Goal: Information Seeking & Learning: Learn about a topic

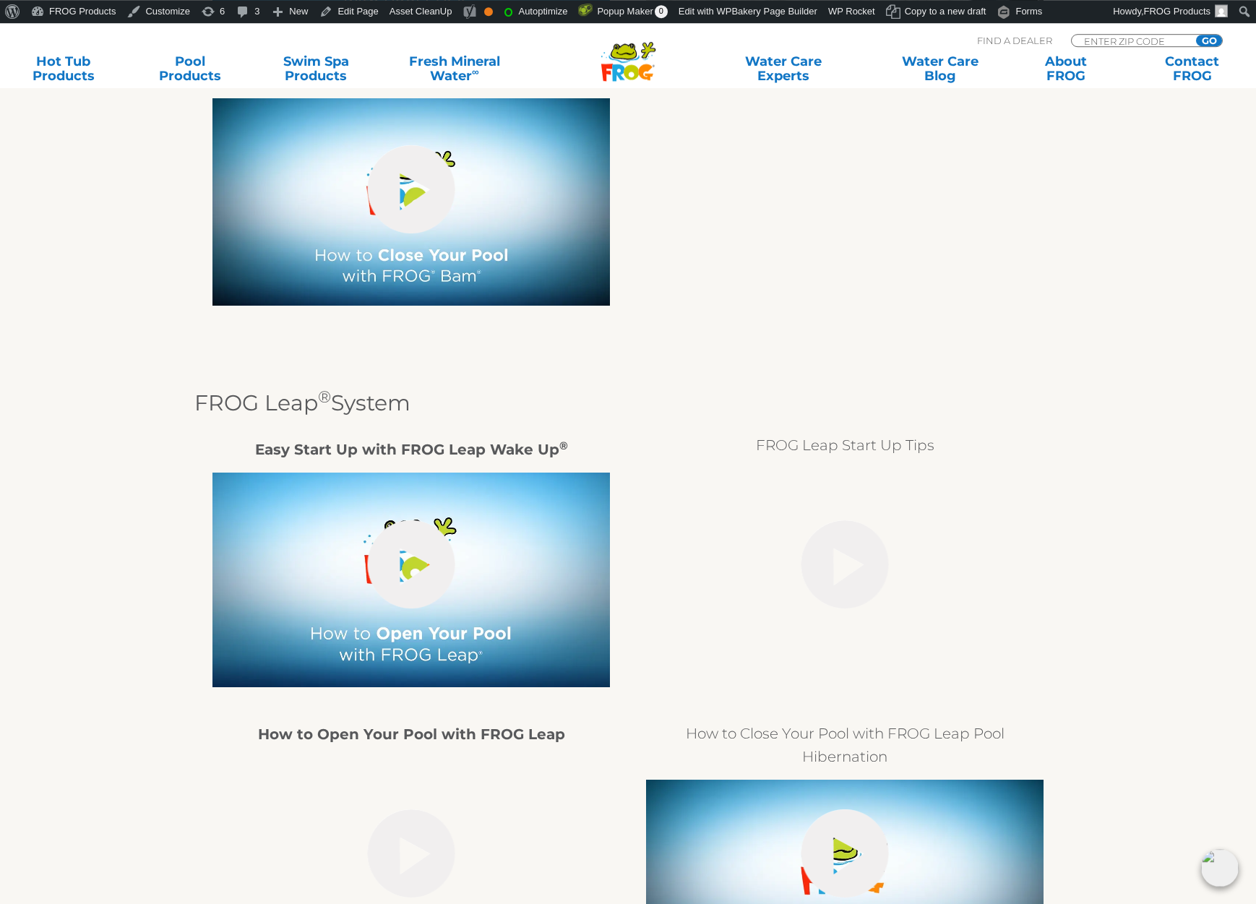
scroll to position [2505, 0]
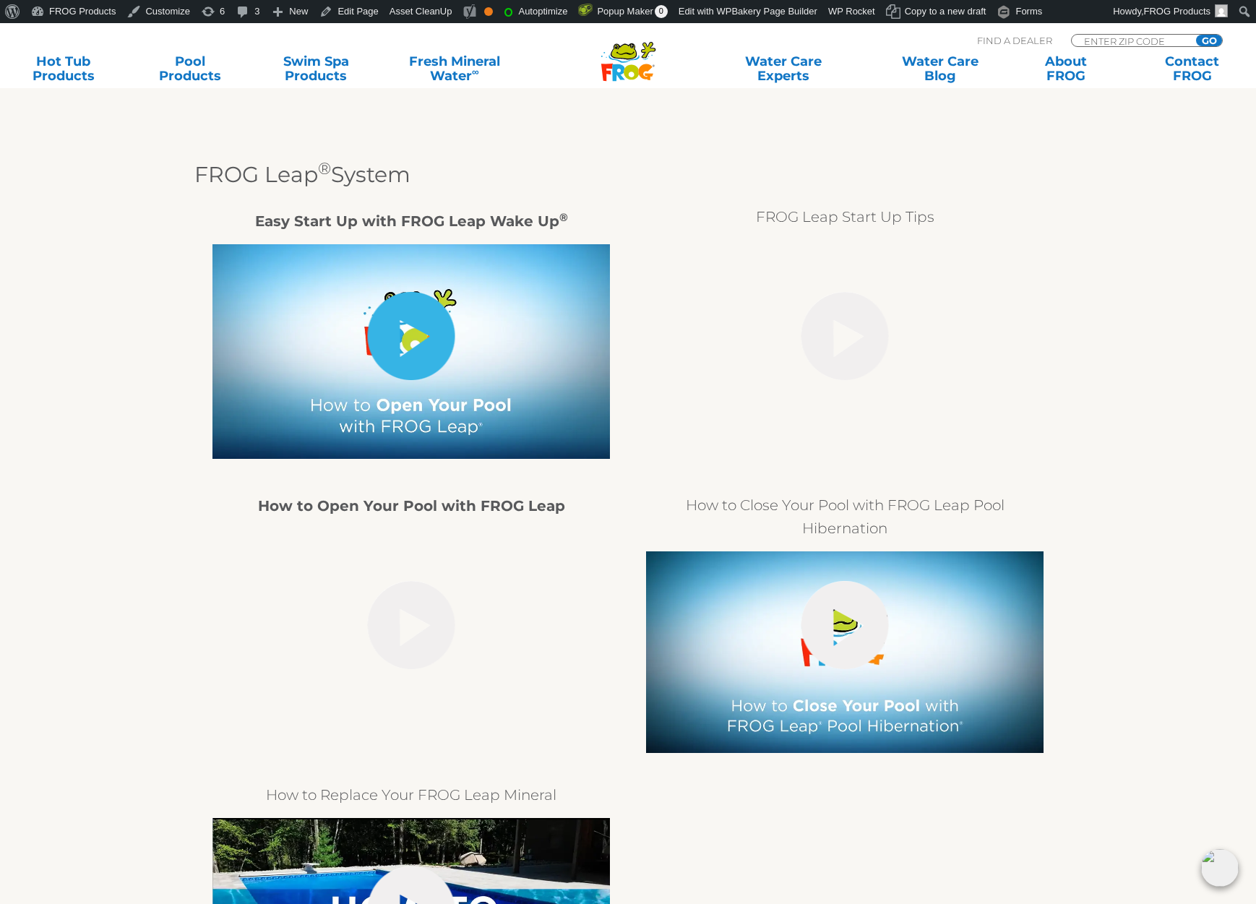
click at [408, 317] on link "hide-me" at bounding box center [411, 336] width 87 height 88
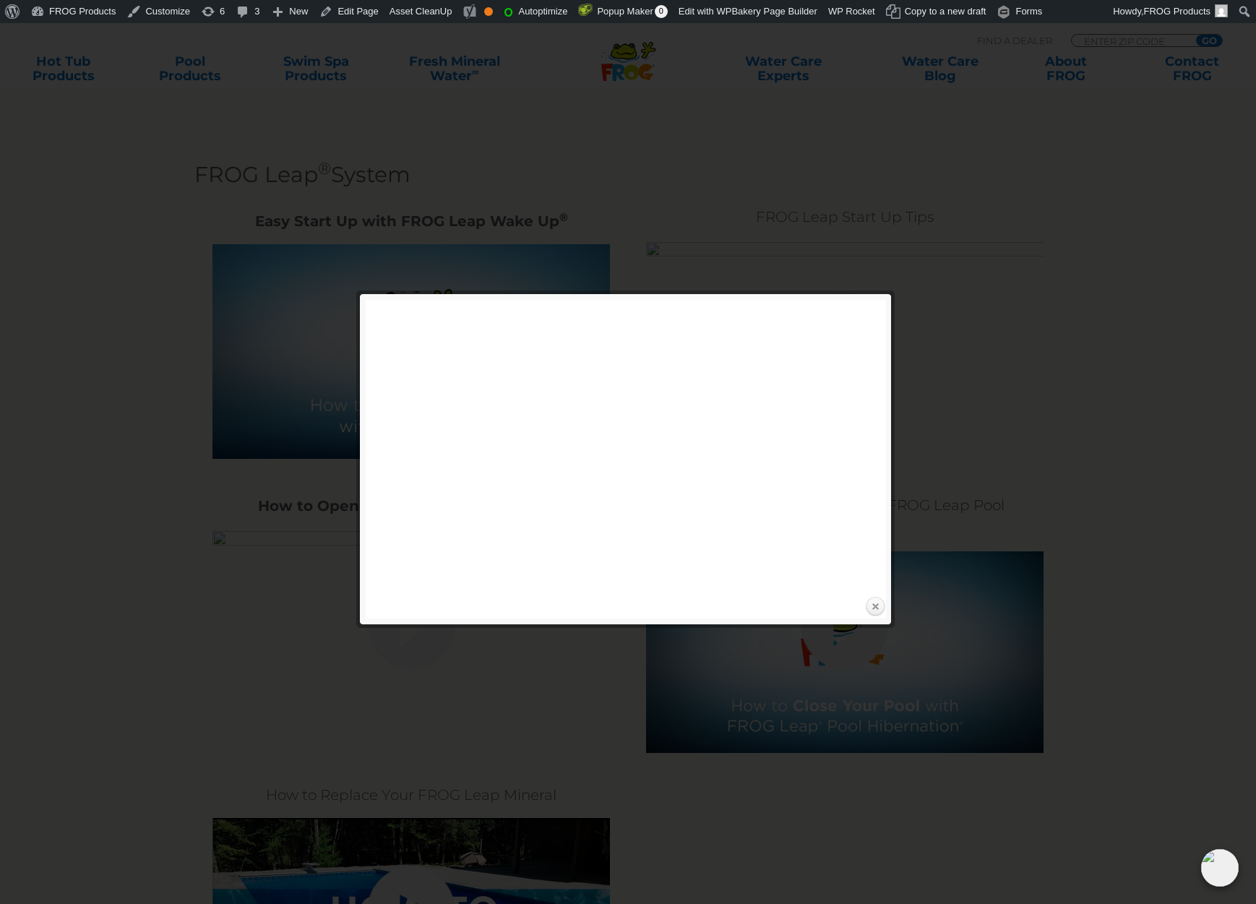
click at [875, 607] on link "Close" at bounding box center [875, 607] width 22 height 22
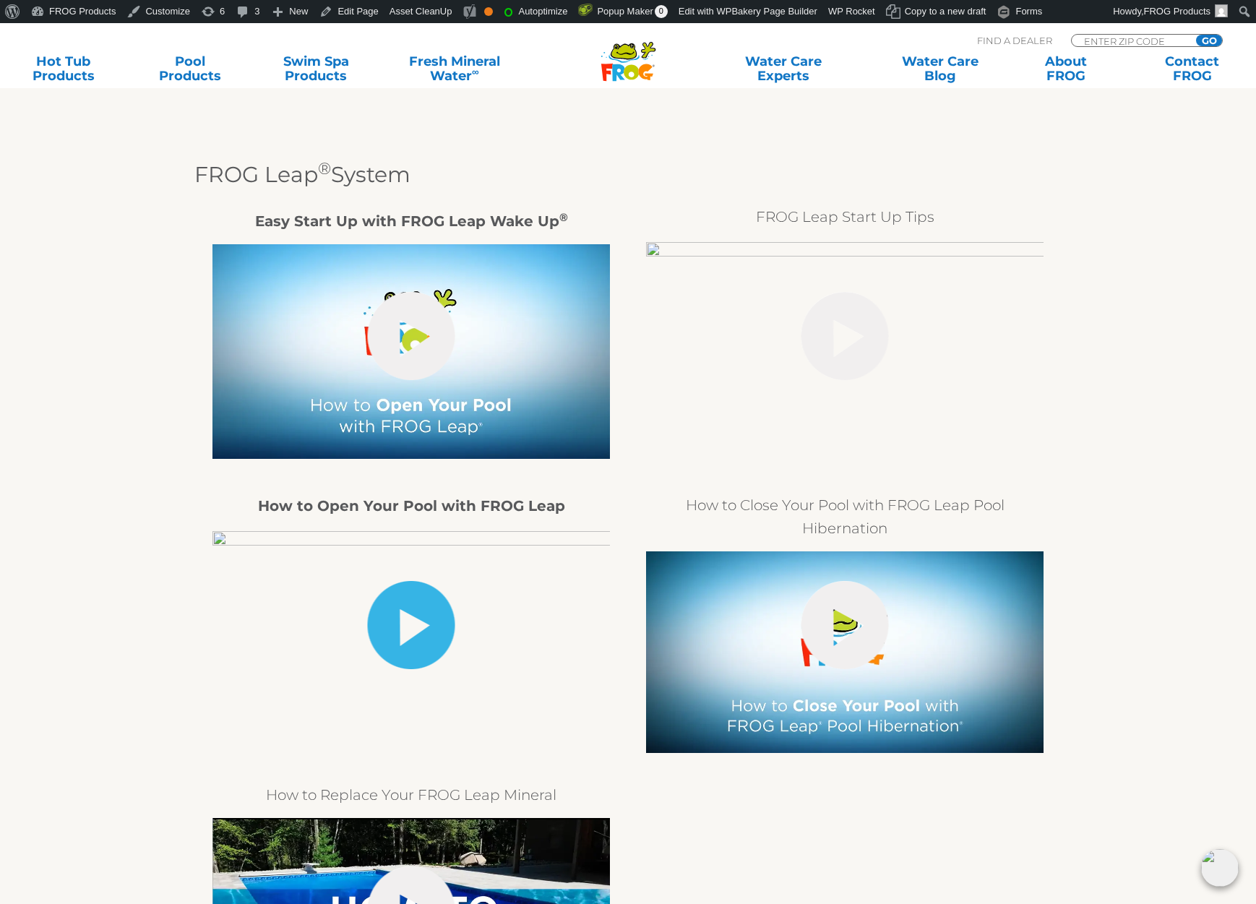
click at [422, 628] on link "hide-me" at bounding box center [411, 625] width 87 height 88
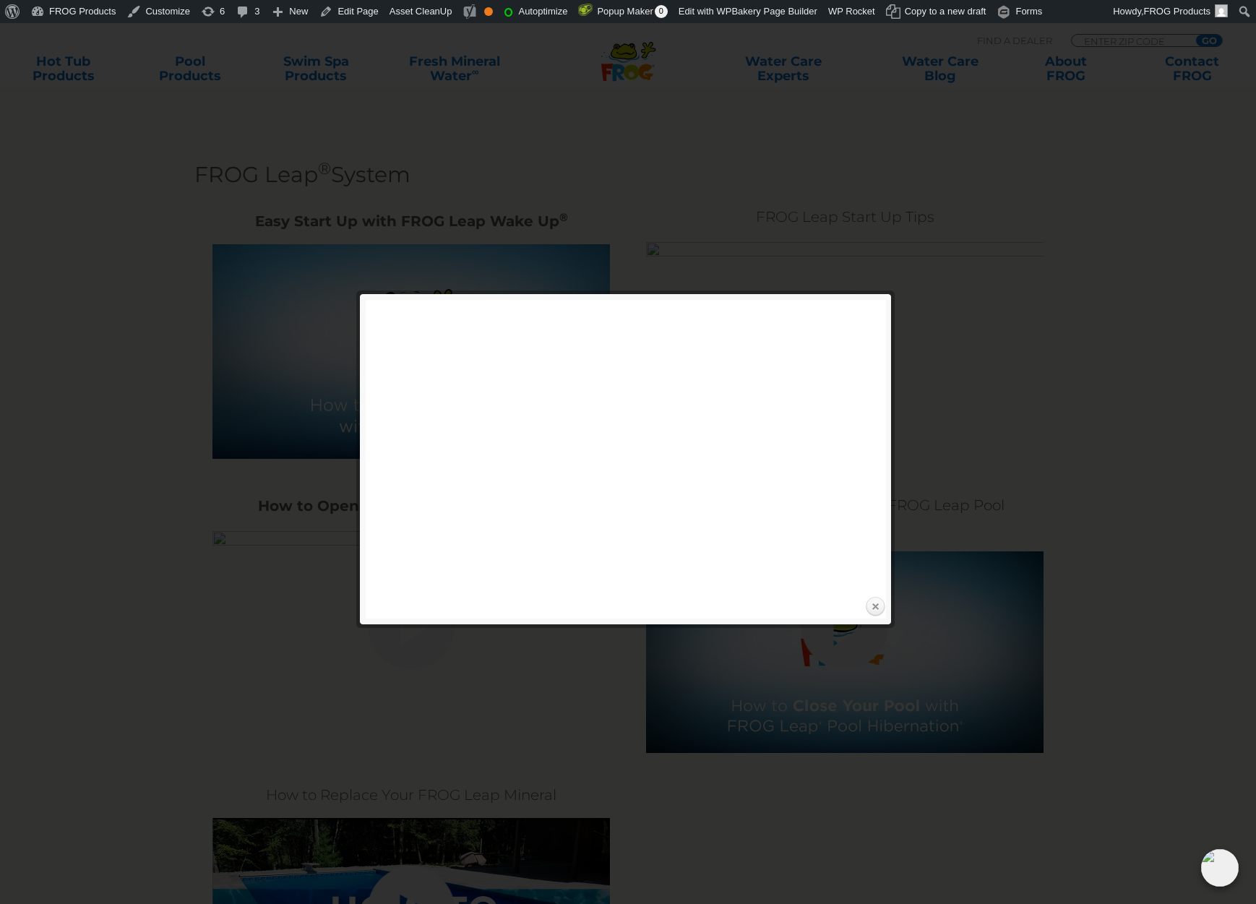
click at [878, 615] on link "Close" at bounding box center [875, 607] width 22 height 22
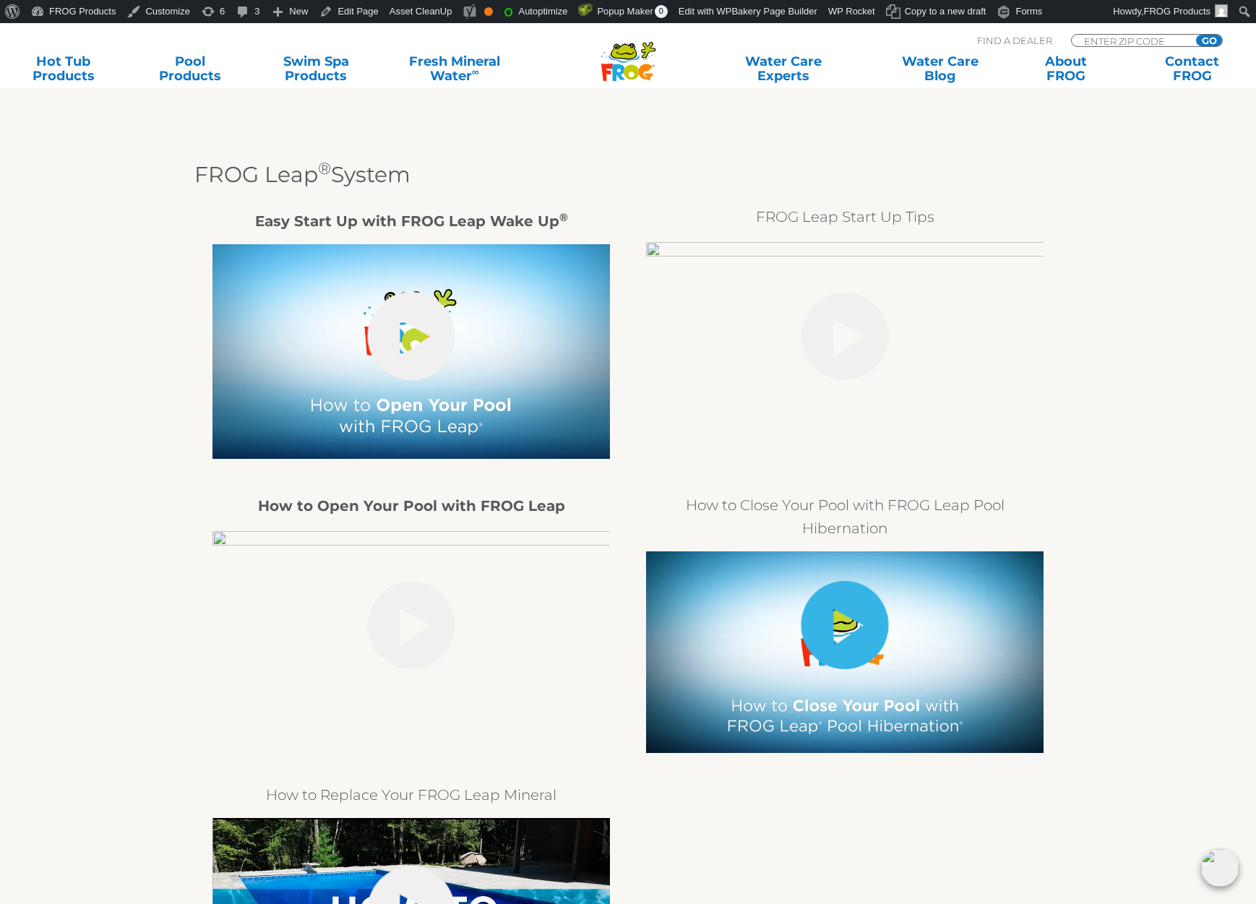
click at [874, 639] on link "hide-me" at bounding box center [844, 625] width 87 height 88
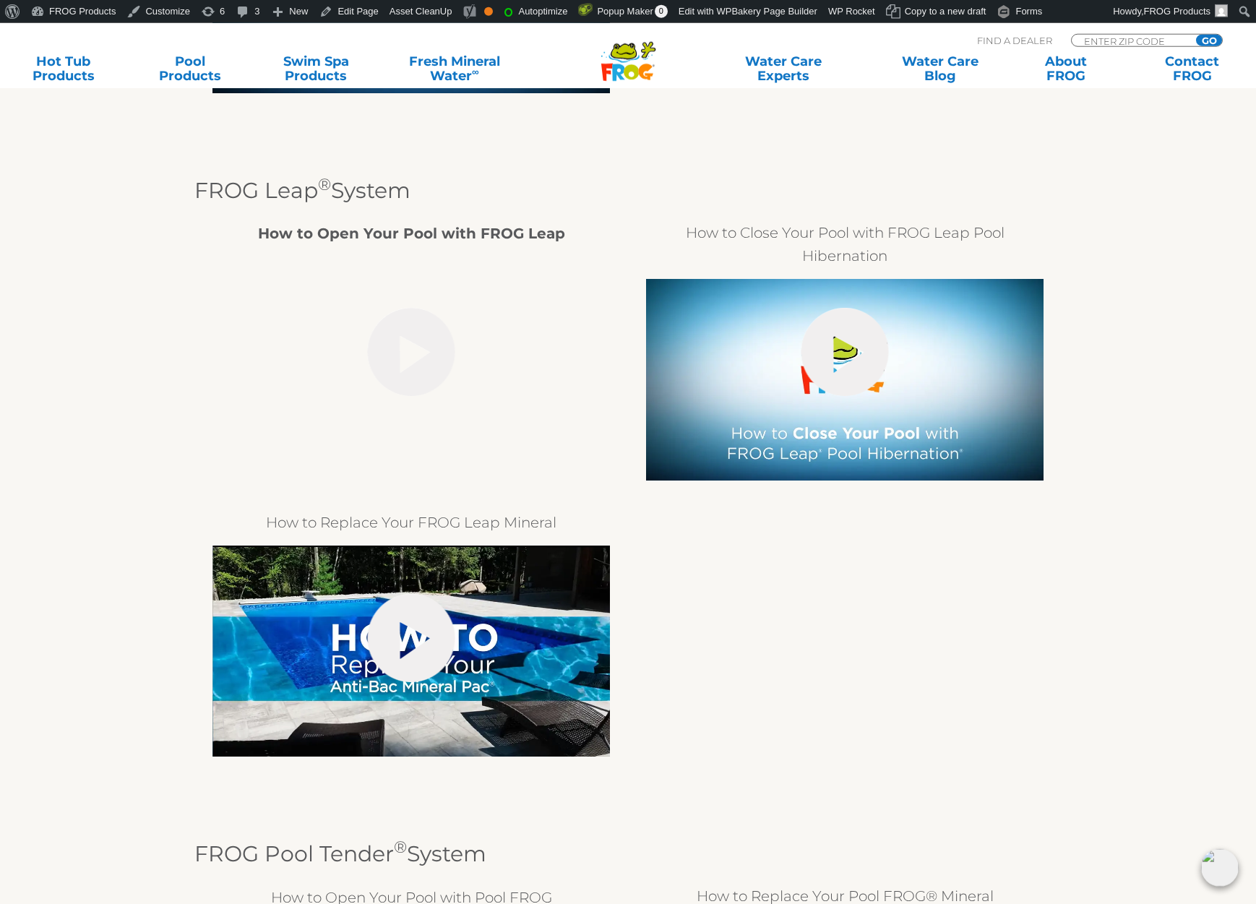
scroll to position [2485, 0]
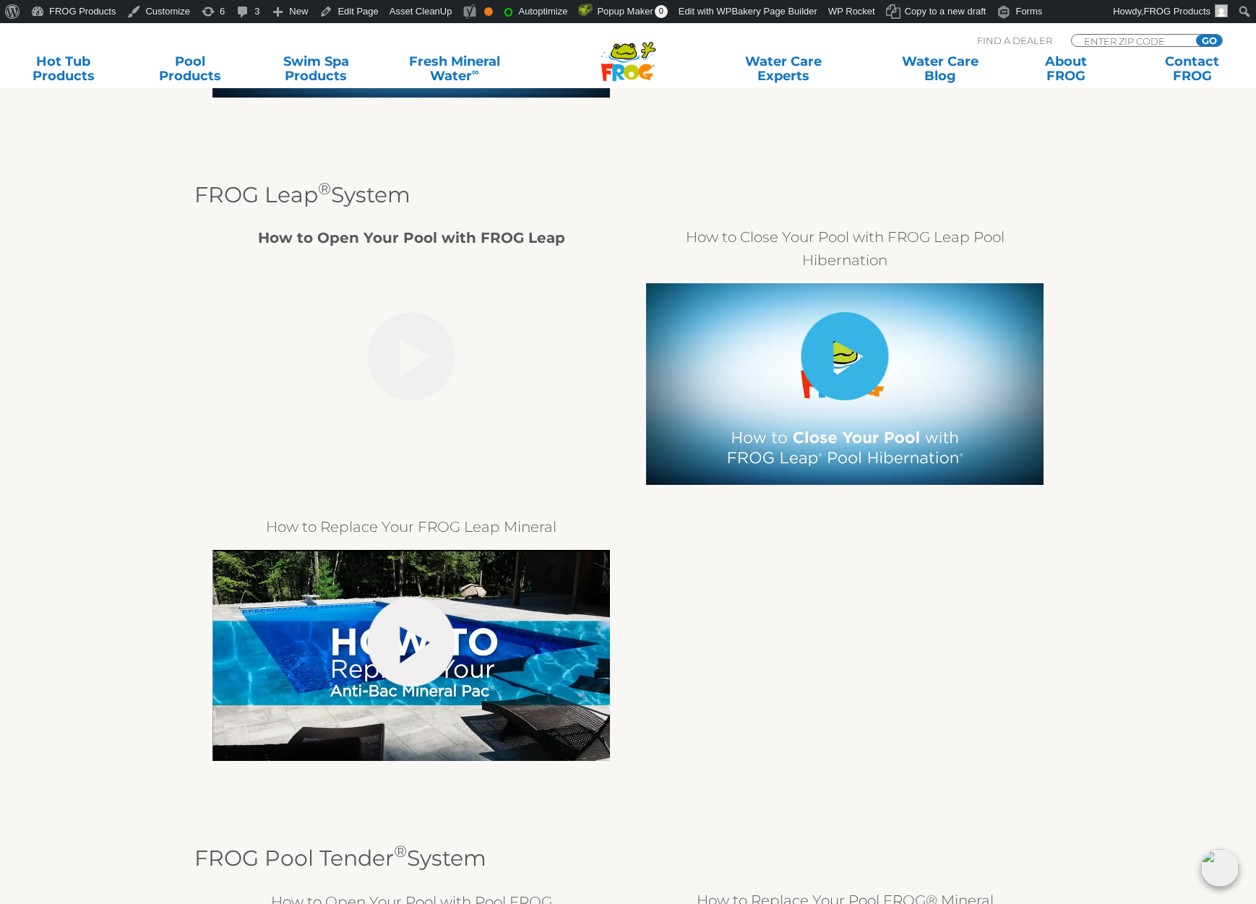
click at [829, 373] on link "hide-me" at bounding box center [844, 356] width 87 height 88
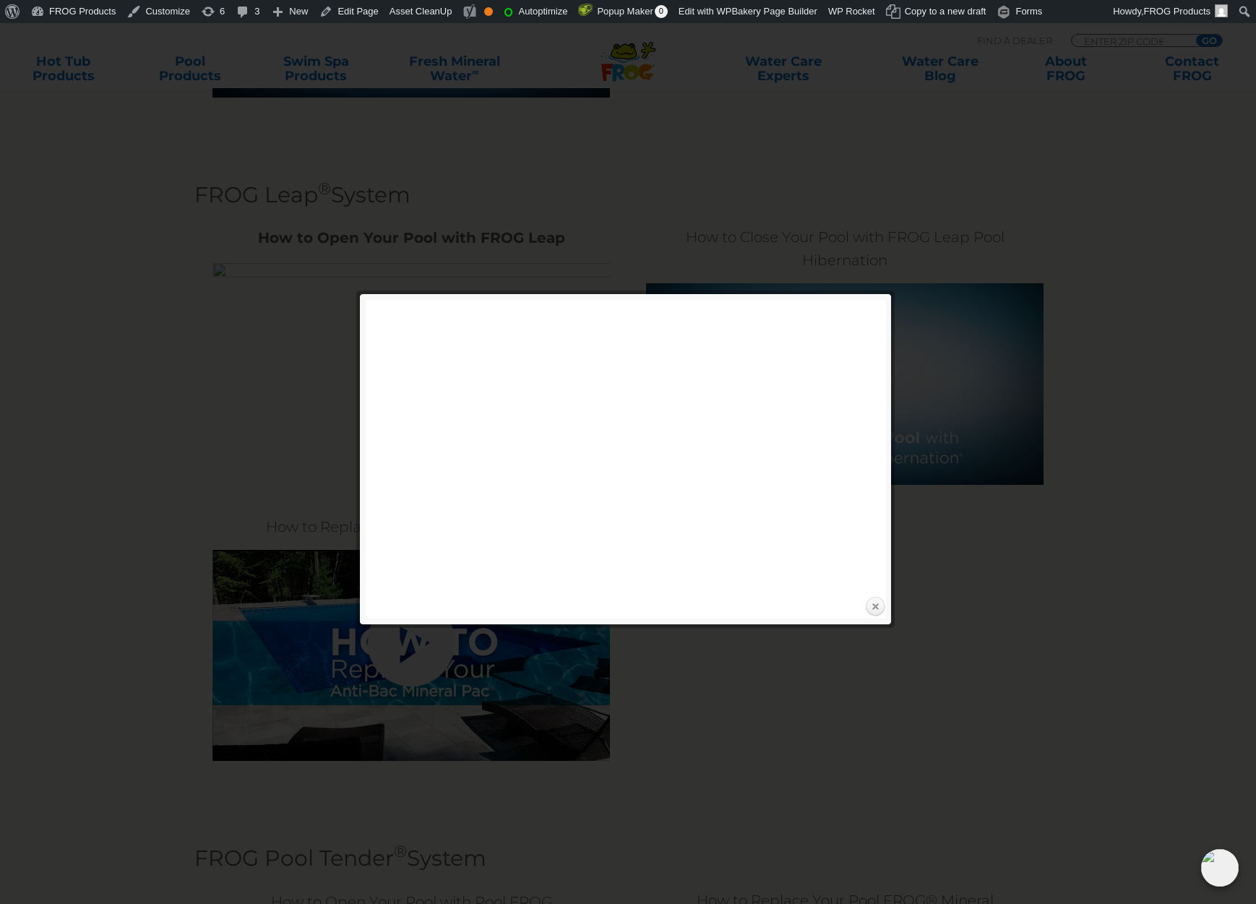
click at [878, 605] on link "Close" at bounding box center [875, 607] width 22 height 22
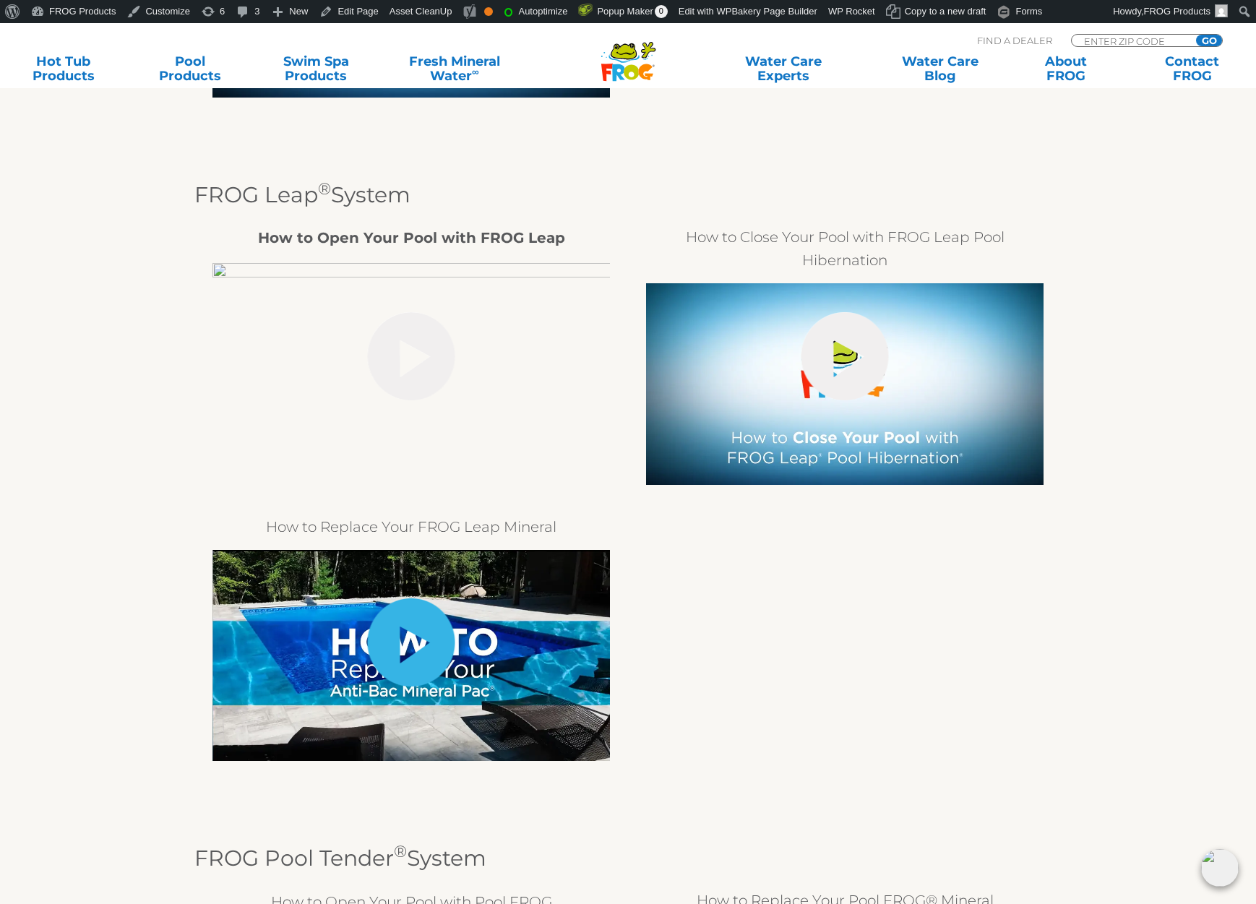
click at [425, 664] on link "hide-me" at bounding box center [411, 642] width 87 height 88
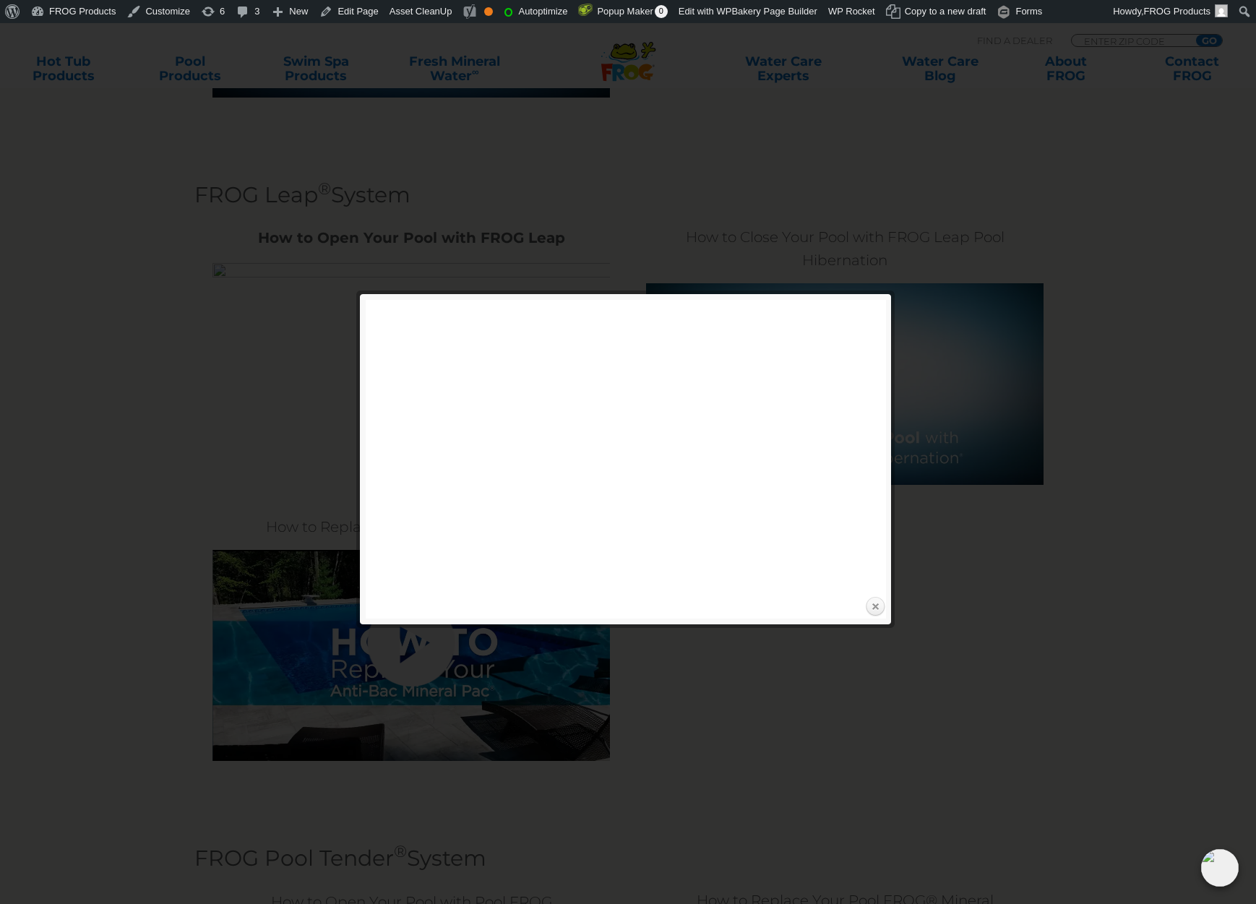
click at [873, 605] on link "Close" at bounding box center [875, 607] width 22 height 22
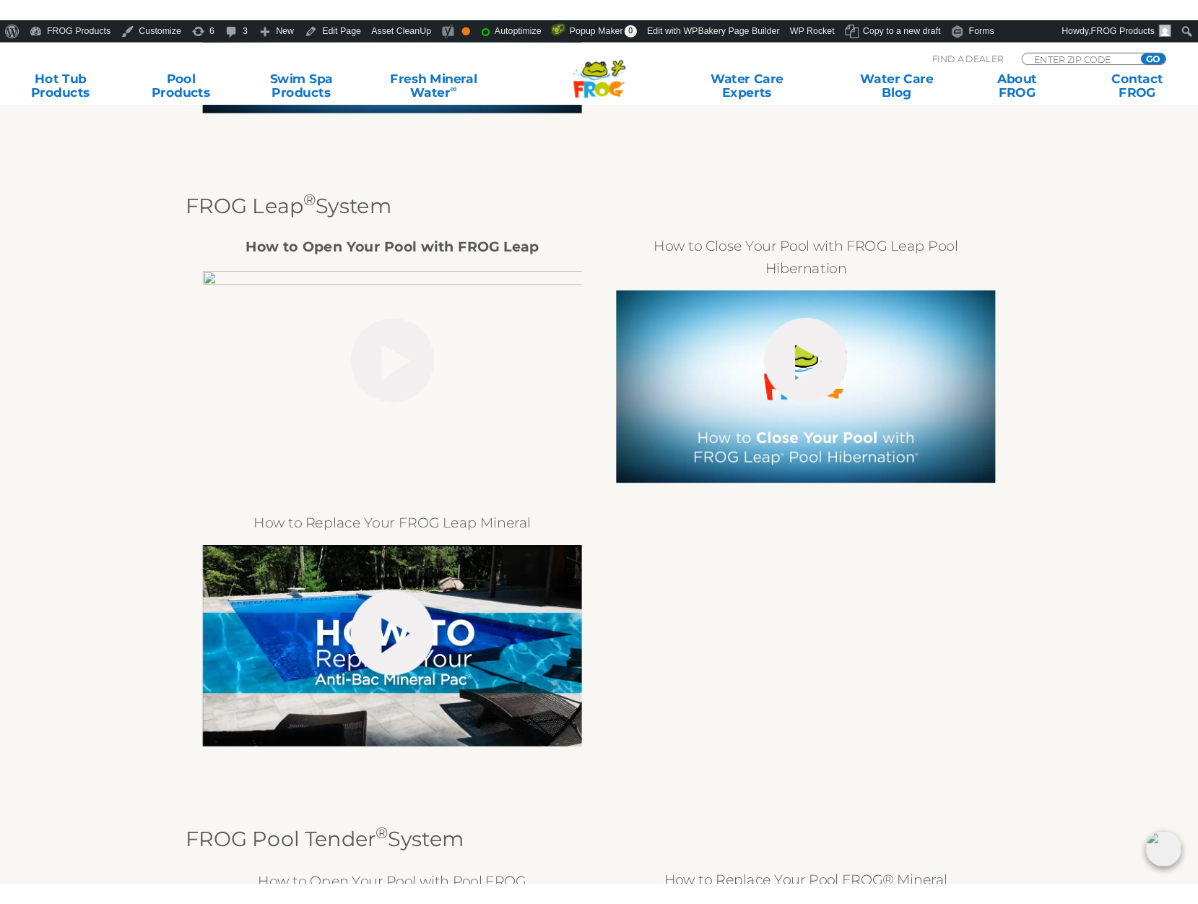
scroll to position [2780, 0]
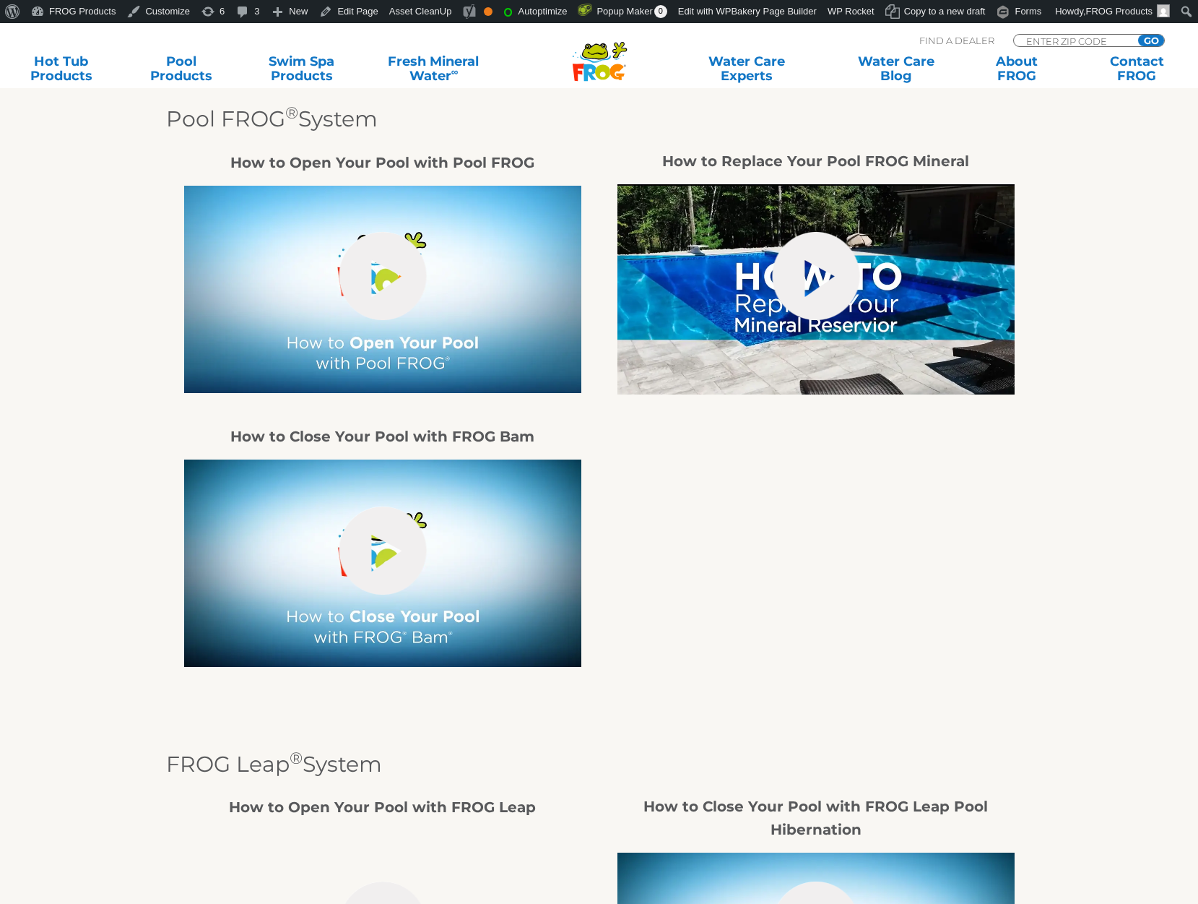
scroll to position [1547, 0]
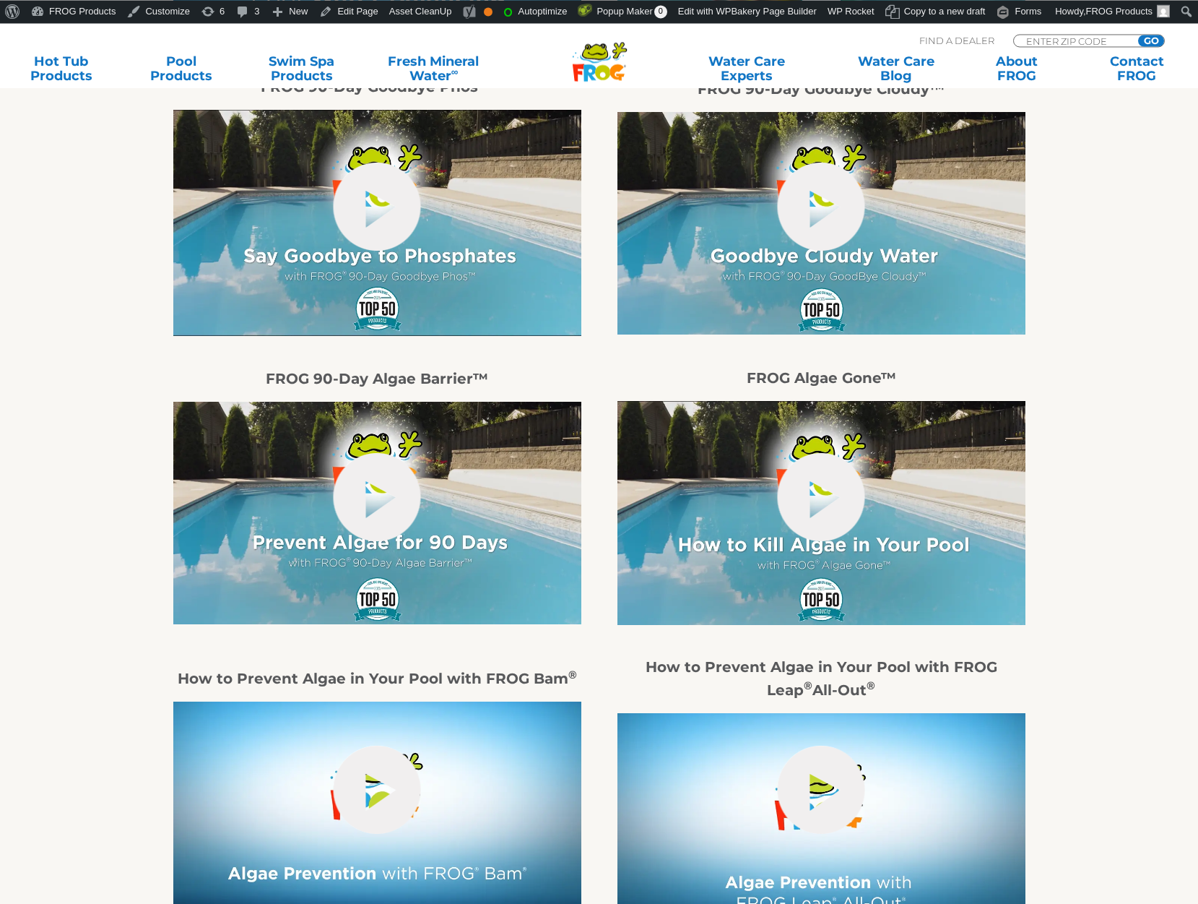
scroll to position [663, 0]
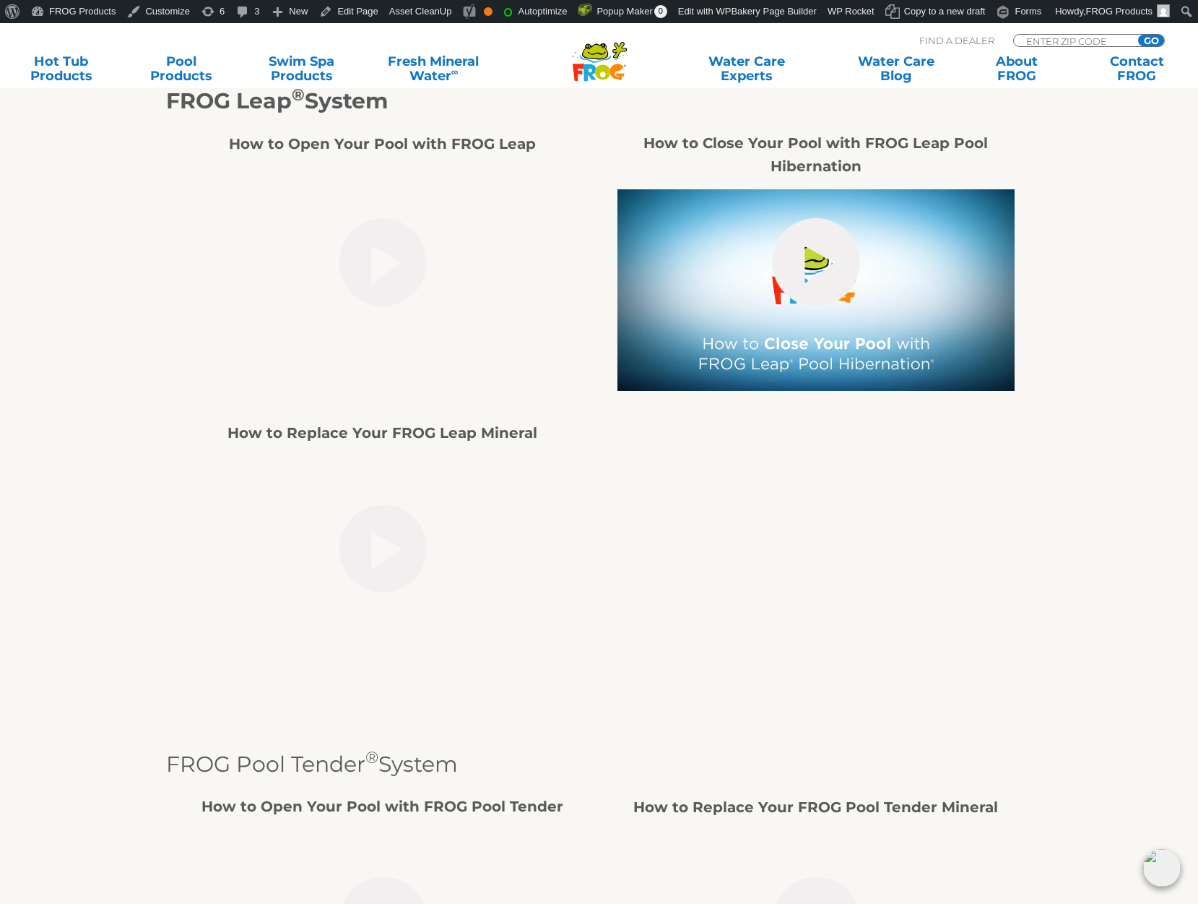
scroll to position [2874, 0]
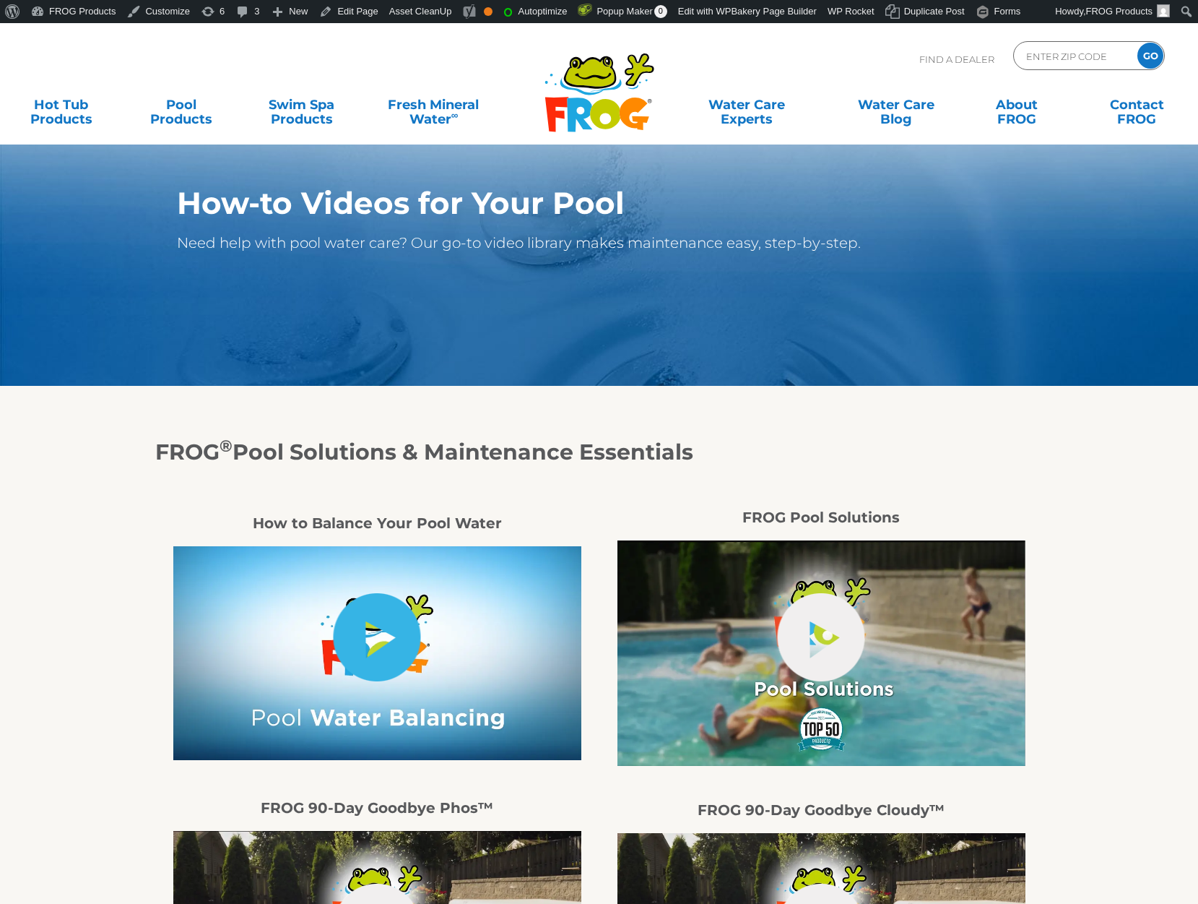
click at [394, 649] on link "hide-me" at bounding box center [377, 637] width 87 height 88
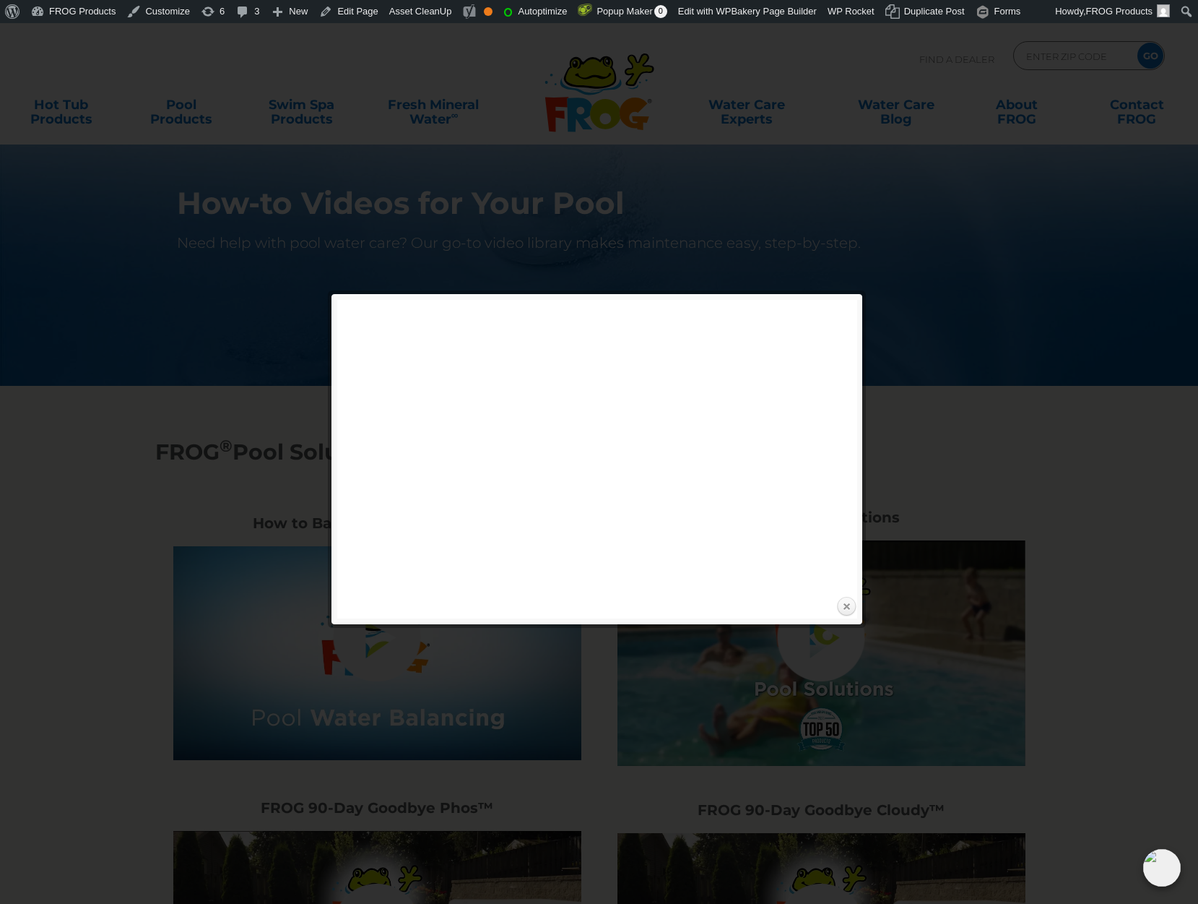
click at [846, 610] on link "Close" at bounding box center [847, 607] width 22 height 22
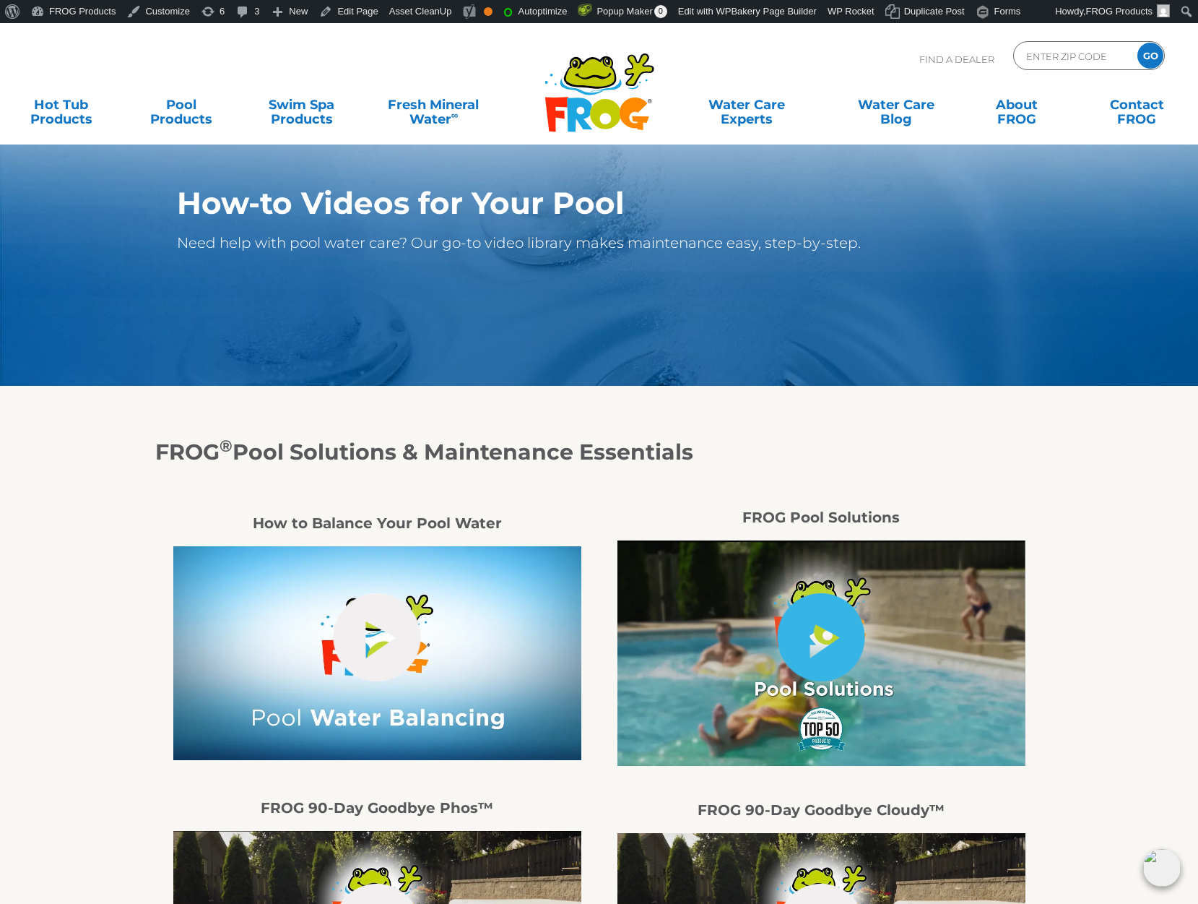
click at [839, 660] on link "hide-me" at bounding box center [821, 637] width 87 height 88
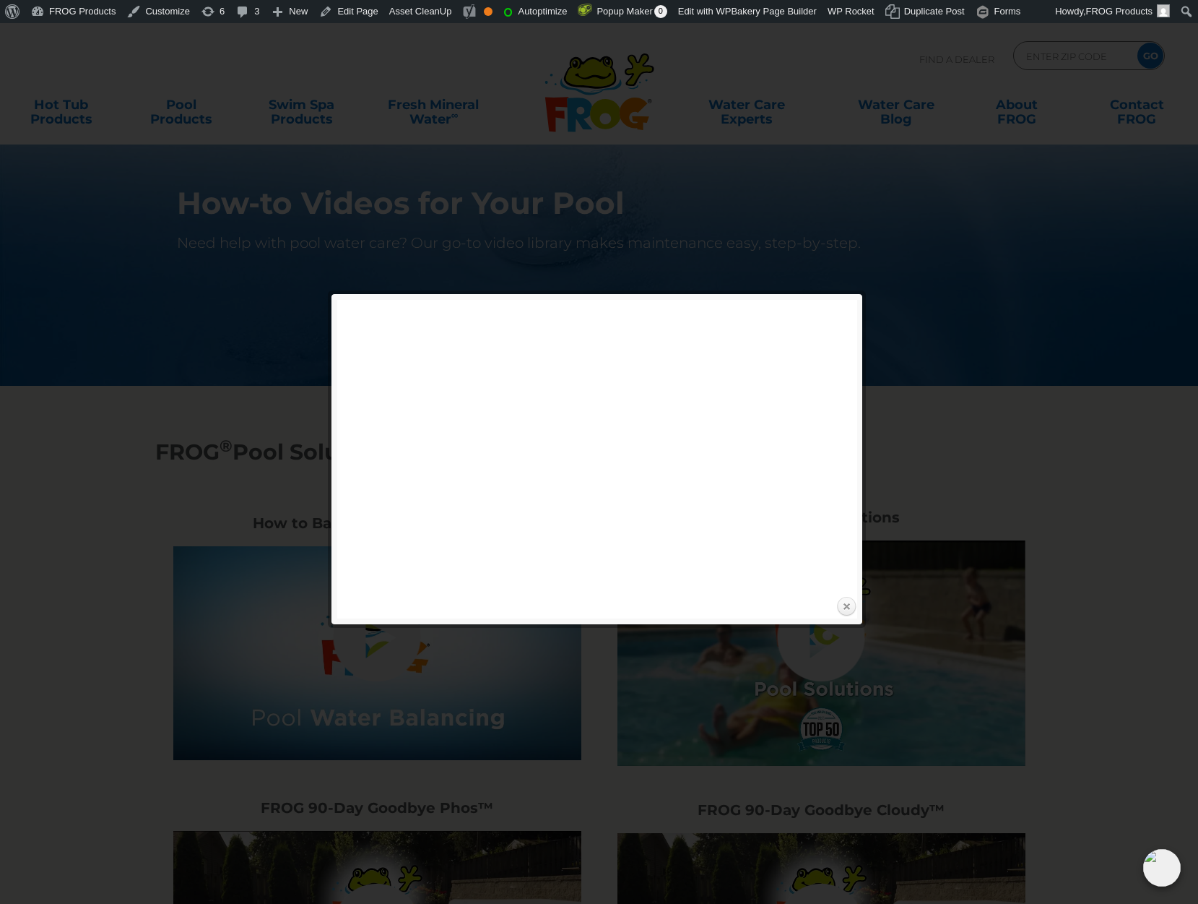
click at [844, 604] on link "Close" at bounding box center [847, 607] width 22 height 22
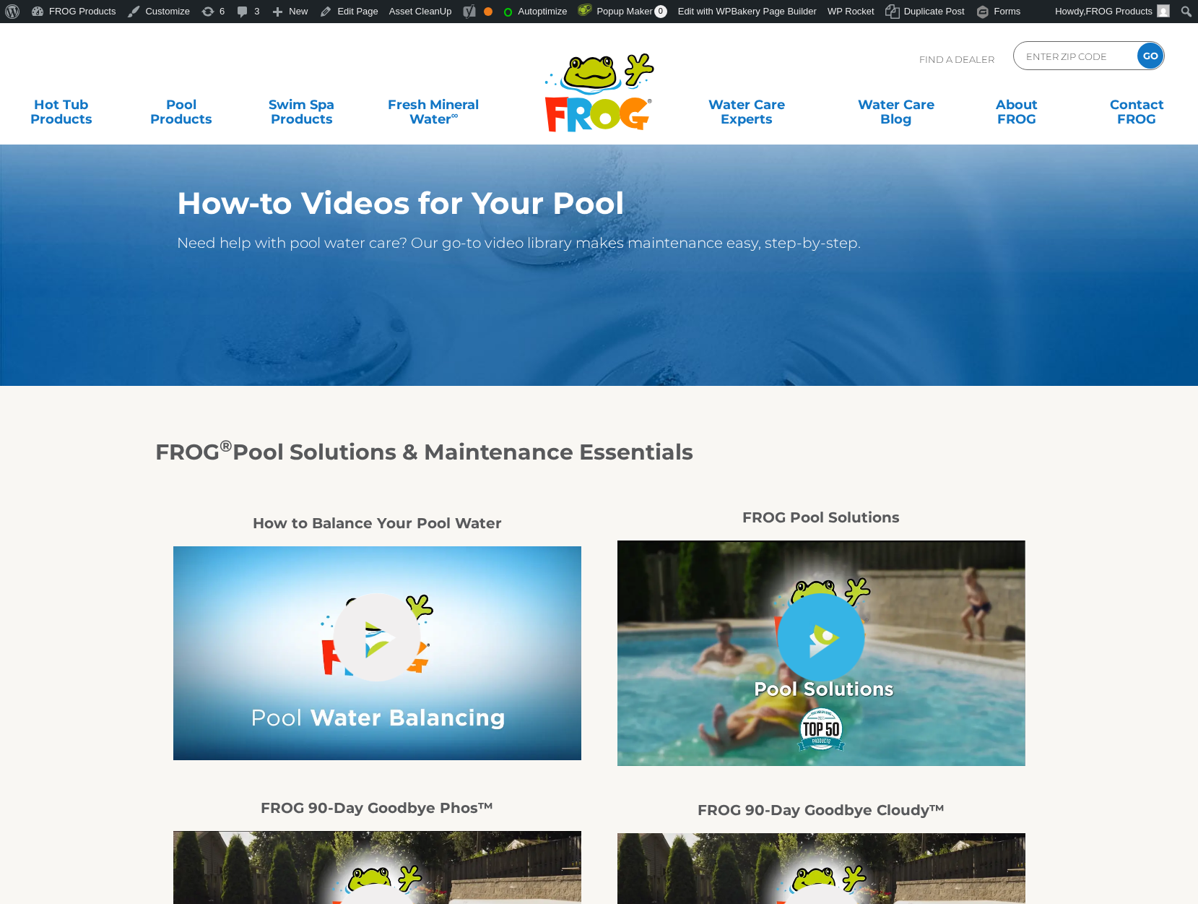
click at [830, 636] on link "hide-me" at bounding box center [821, 637] width 87 height 88
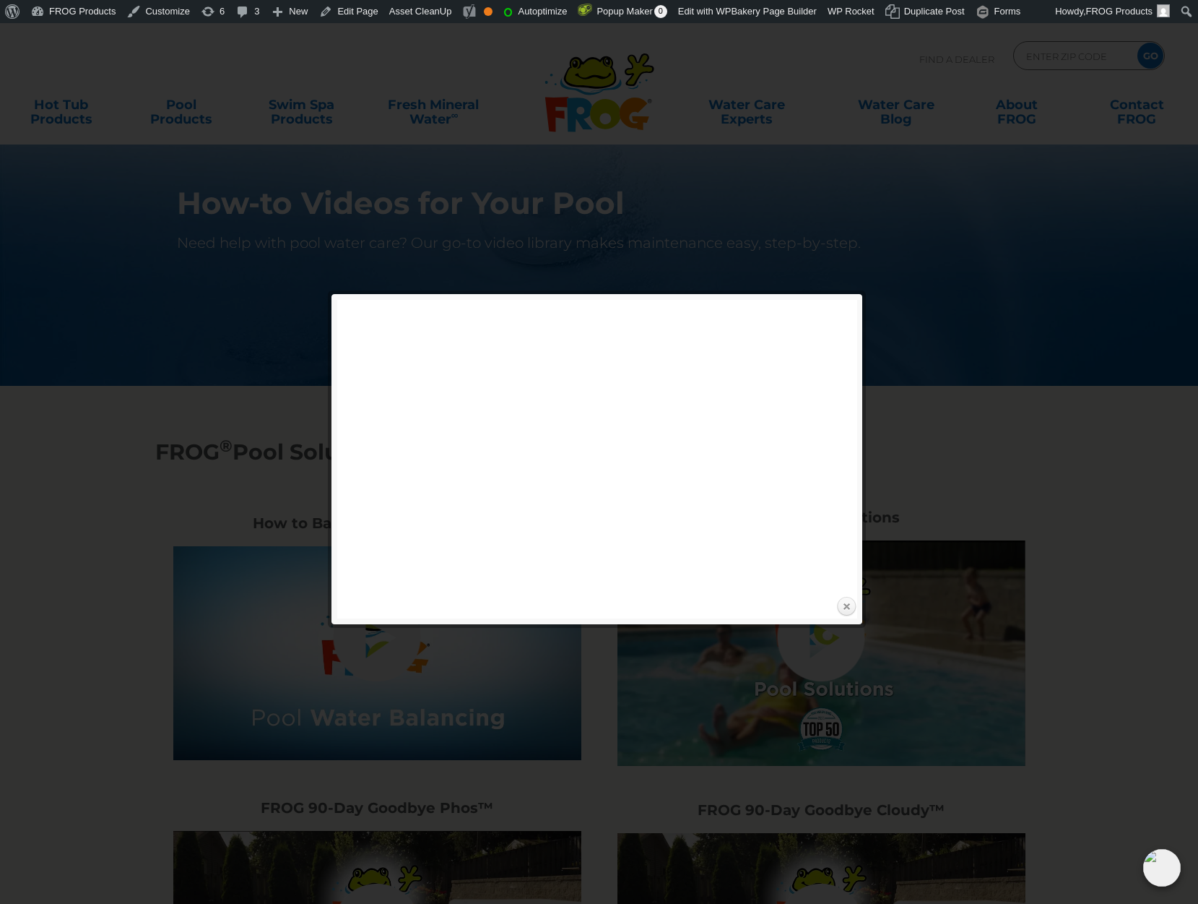
click at [850, 607] on link "Close" at bounding box center [847, 607] width 22 height 22
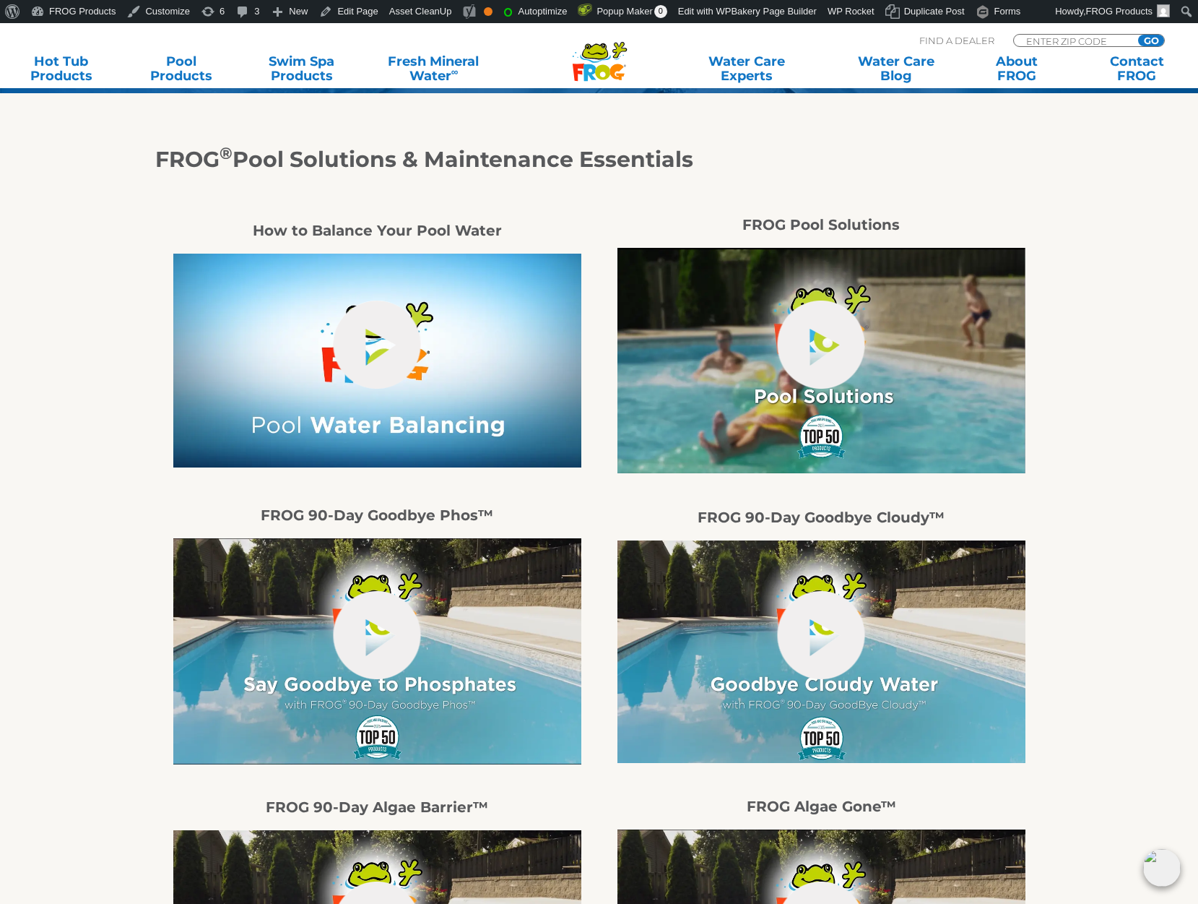
scroll to position [368, 0]
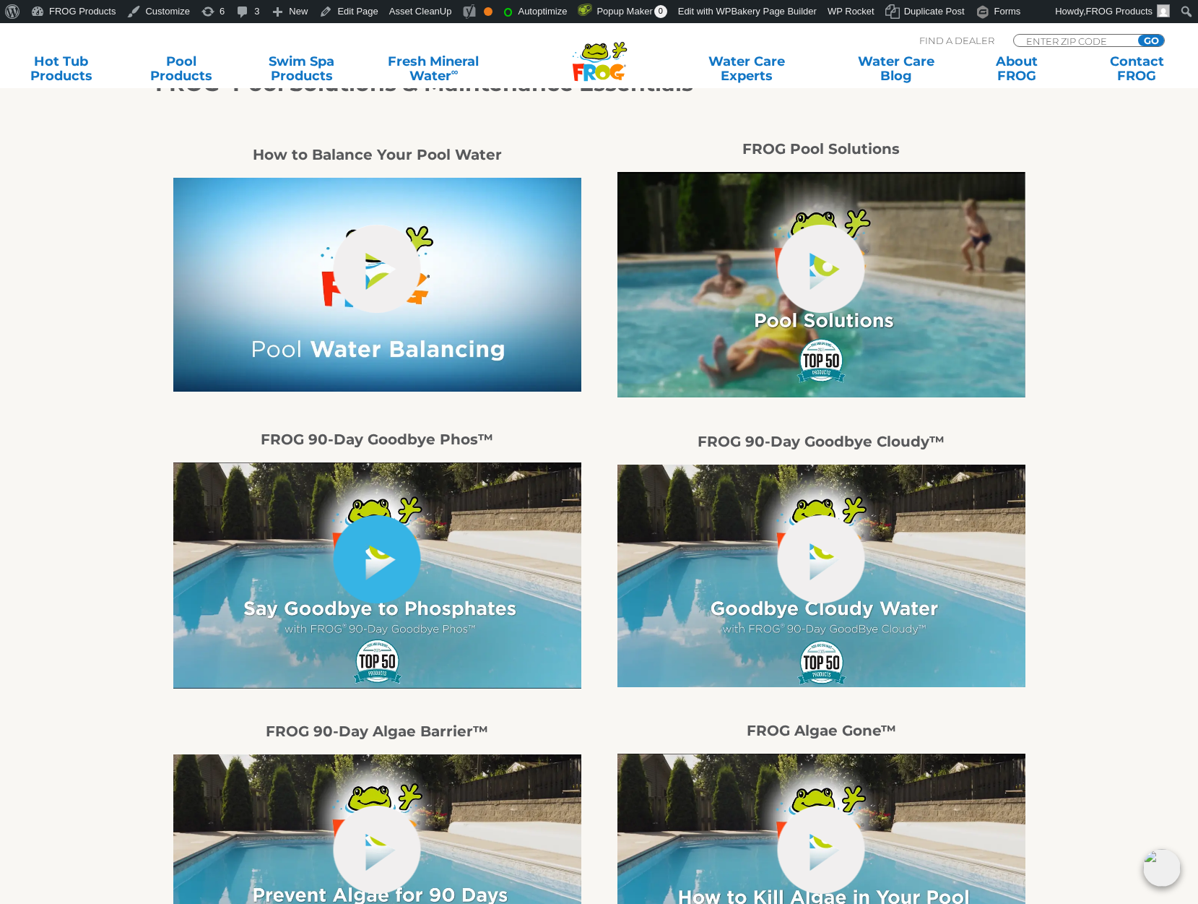
click at [385, 539] on link "hide-me" at bounding box center [377, 559] width 87 height 88
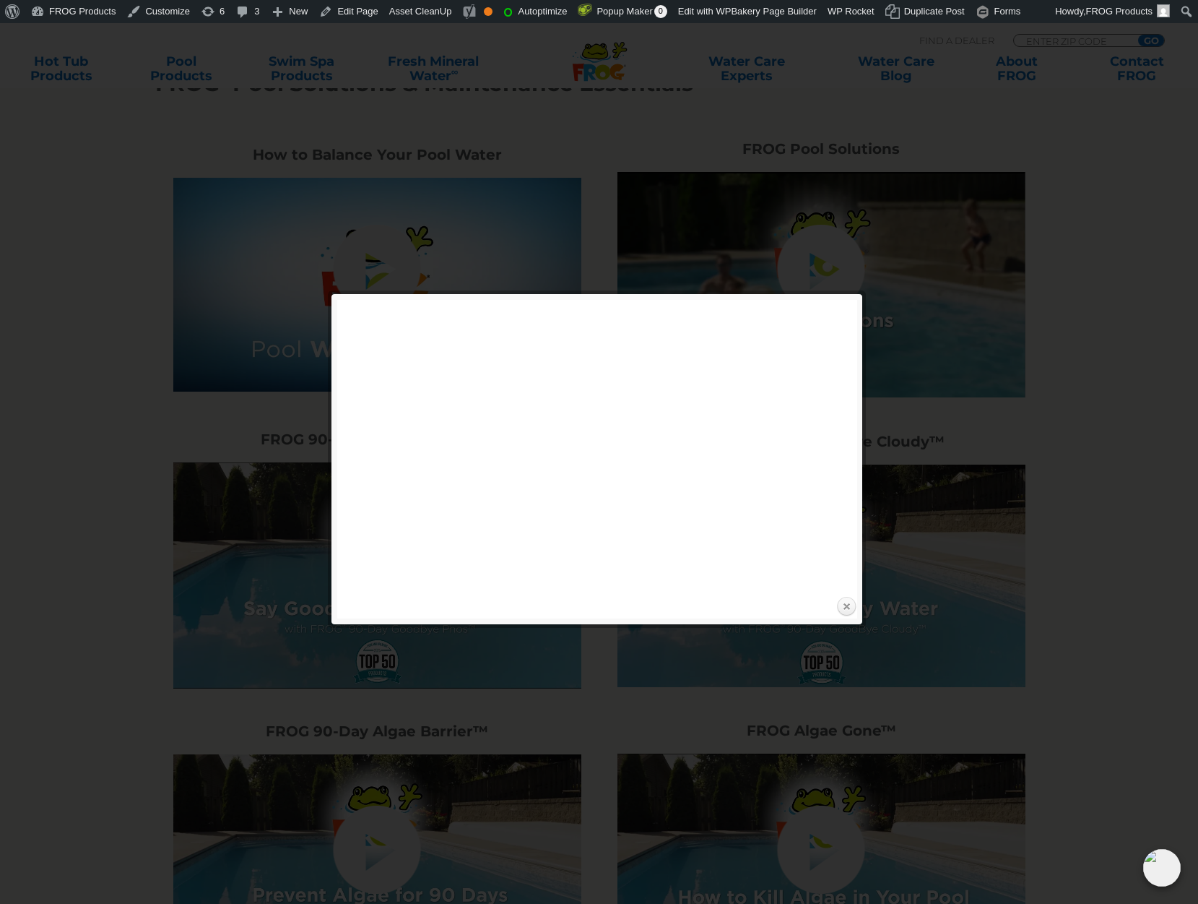
click at [848, 610] on link "Close" at bounding box center [847, 607] width 22 height 22
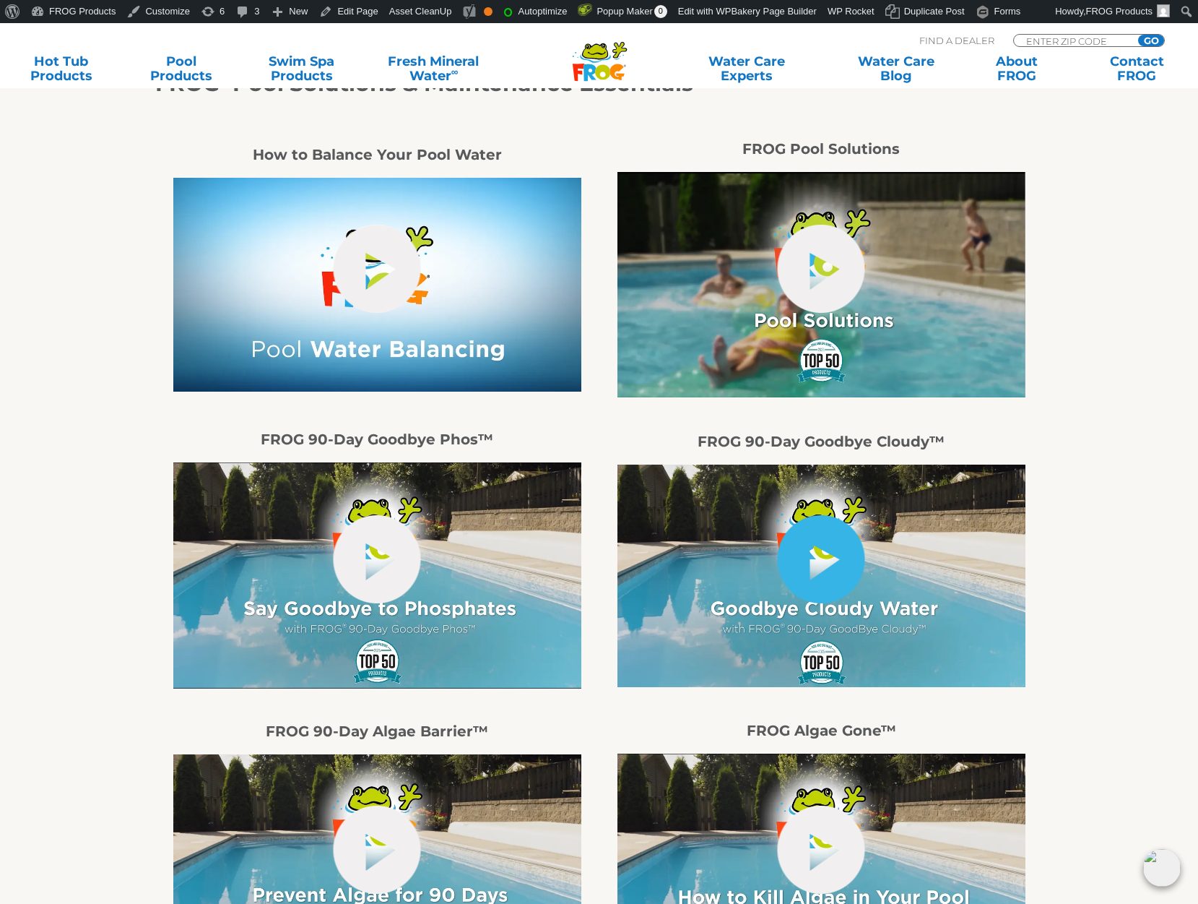
click at [806, 566] on link "hide-me" at bounding box center [821, 559] width 87 height 88
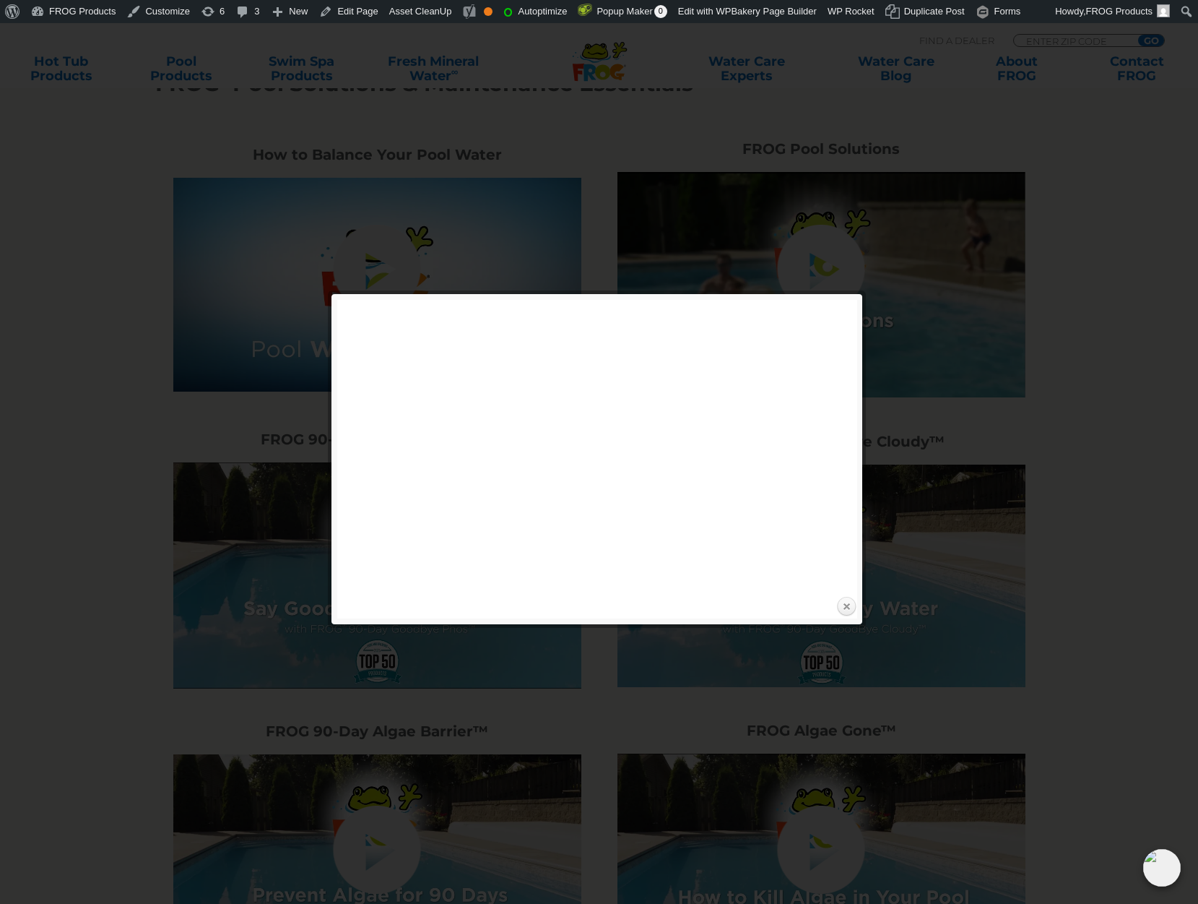
click at [847, 607] on link "Close" at bounding box center [847, 607] width 22 height 22
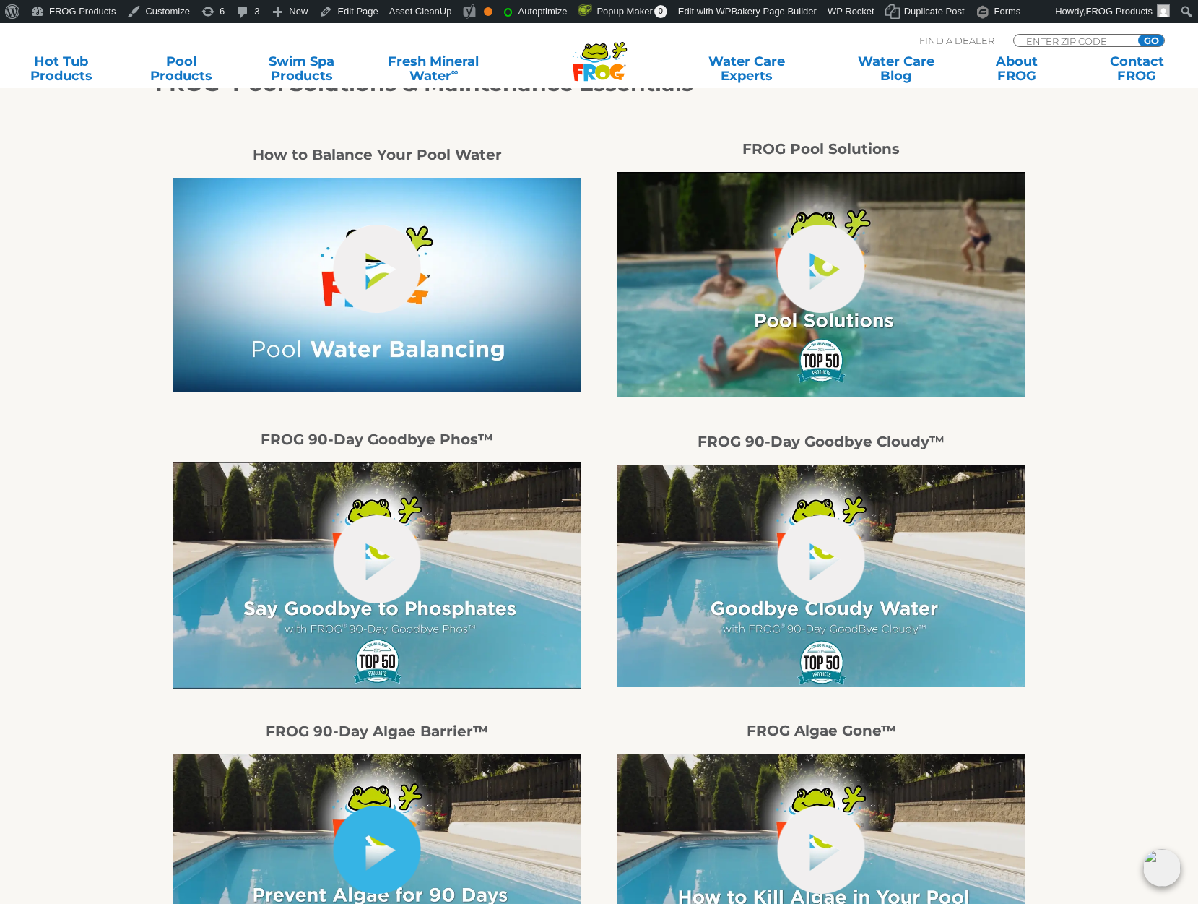
click at [394, 837] on link "hide-me" at bounding box center [377, 849] width 87 height 88
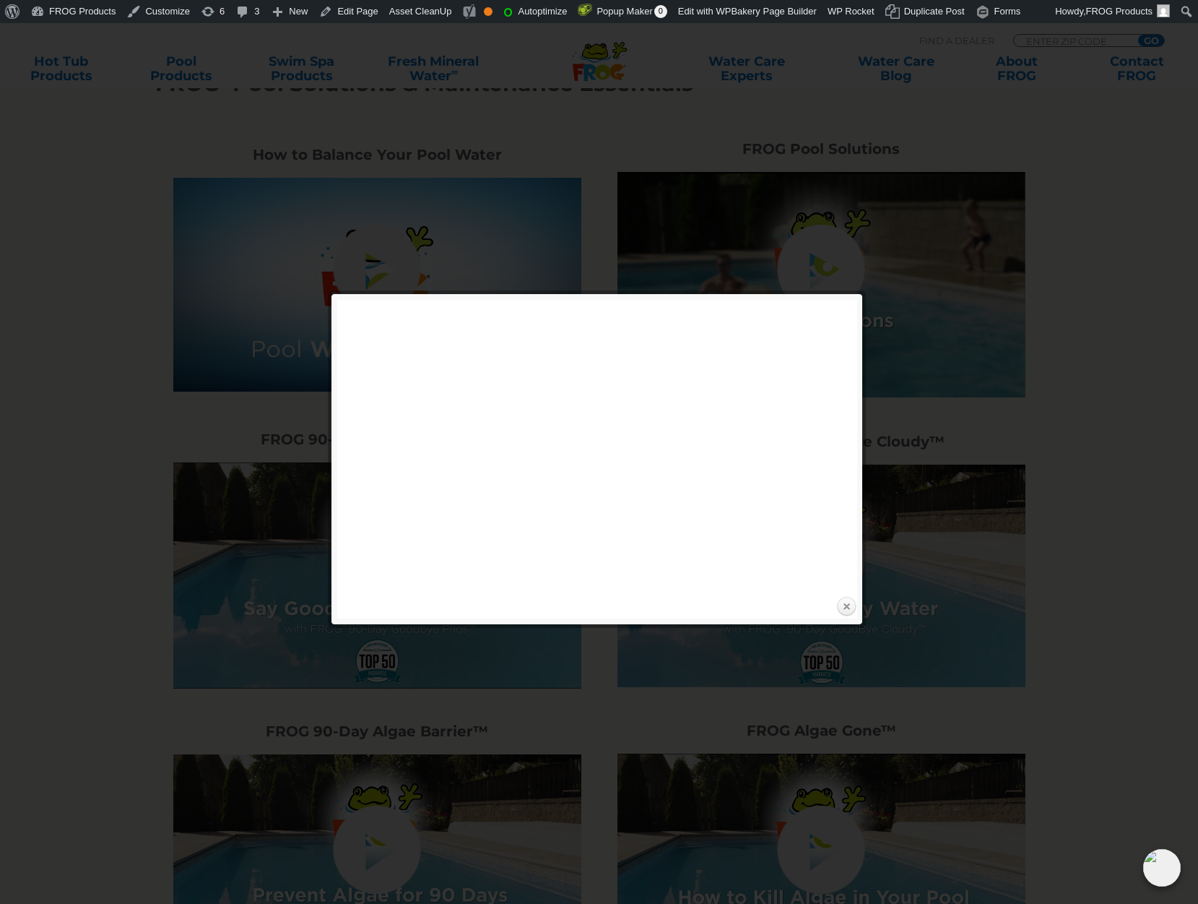
click at [847, 606] on link "Close" at bounding box center [847, 607] width 22 height 22
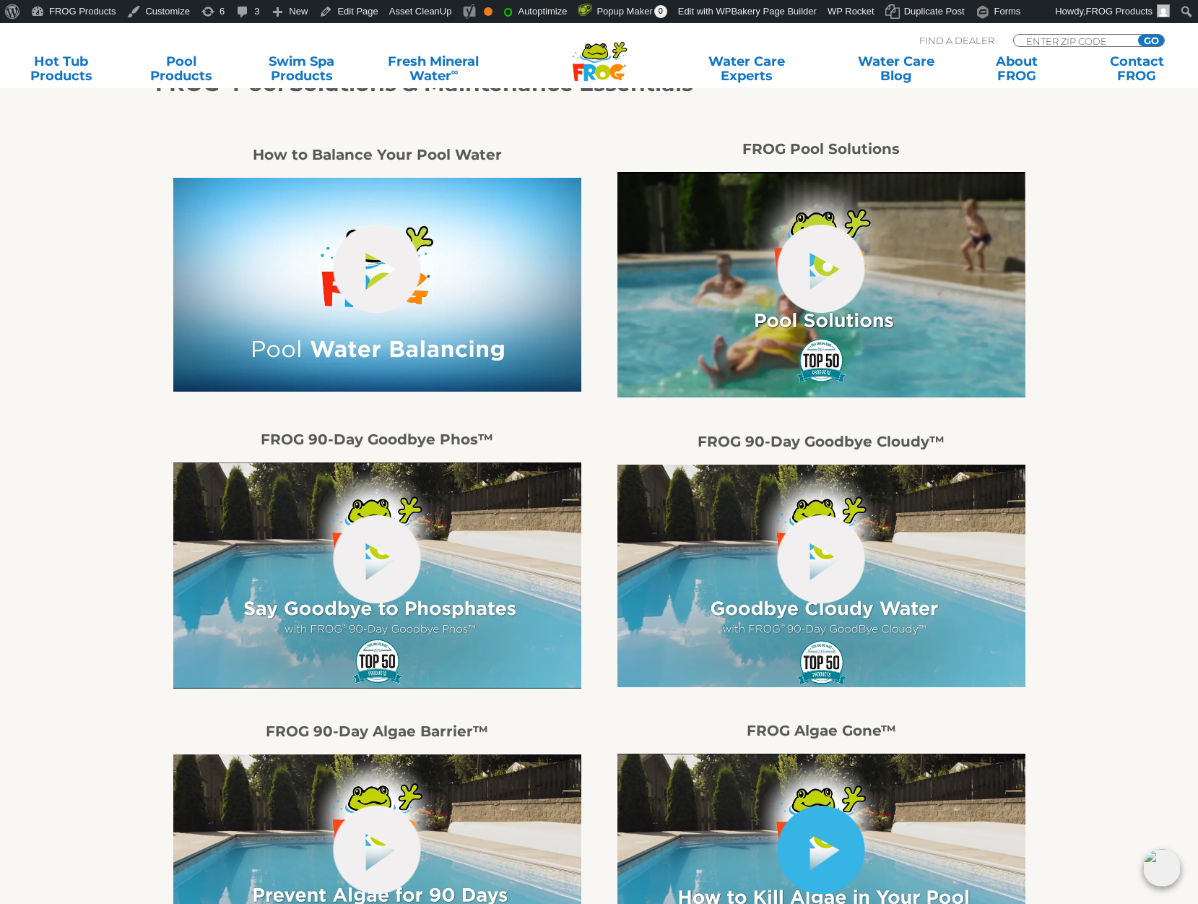
click at [836, 850] on link "hide-me" at bounding box center [821, 849] width 87 height 88
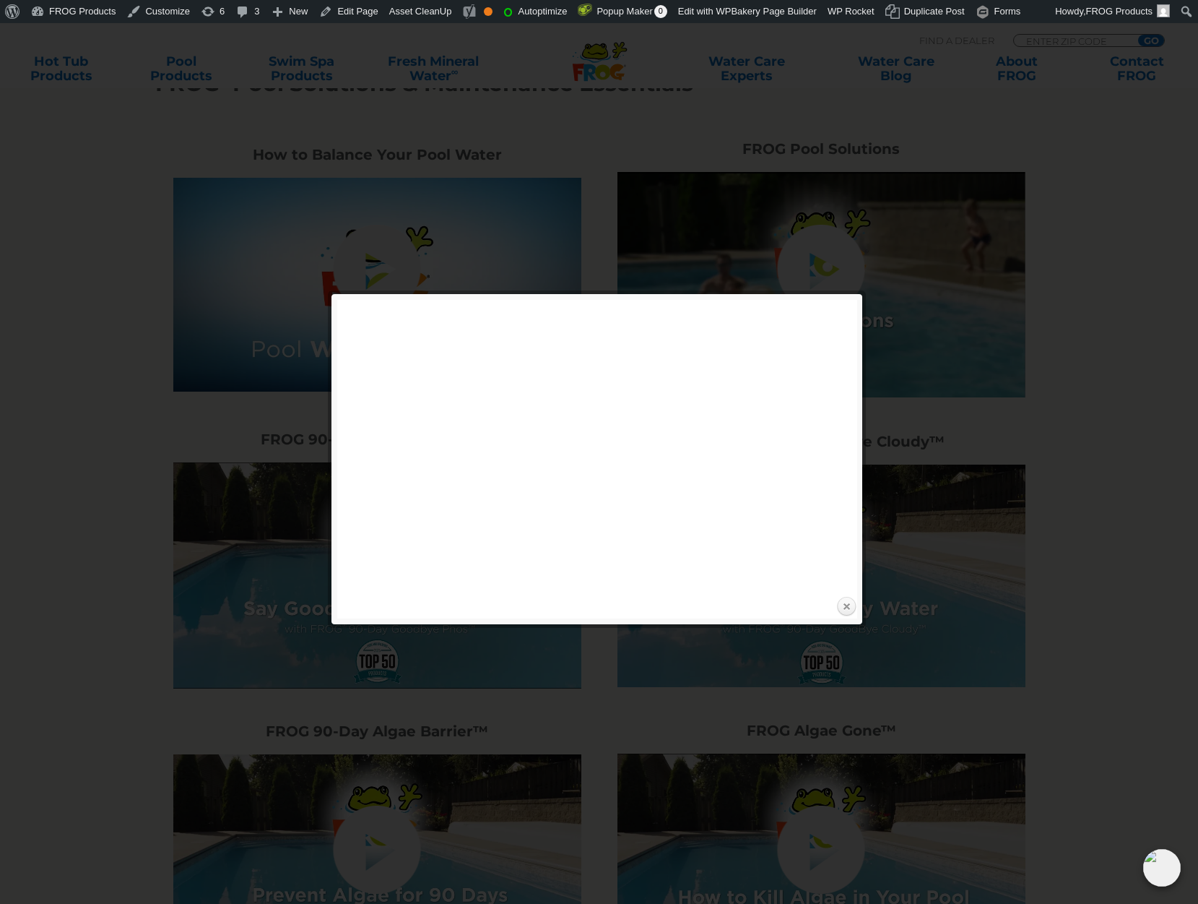
click at [845, 610] on link "Close" at bounding box center [847, 607] width 22 height 22
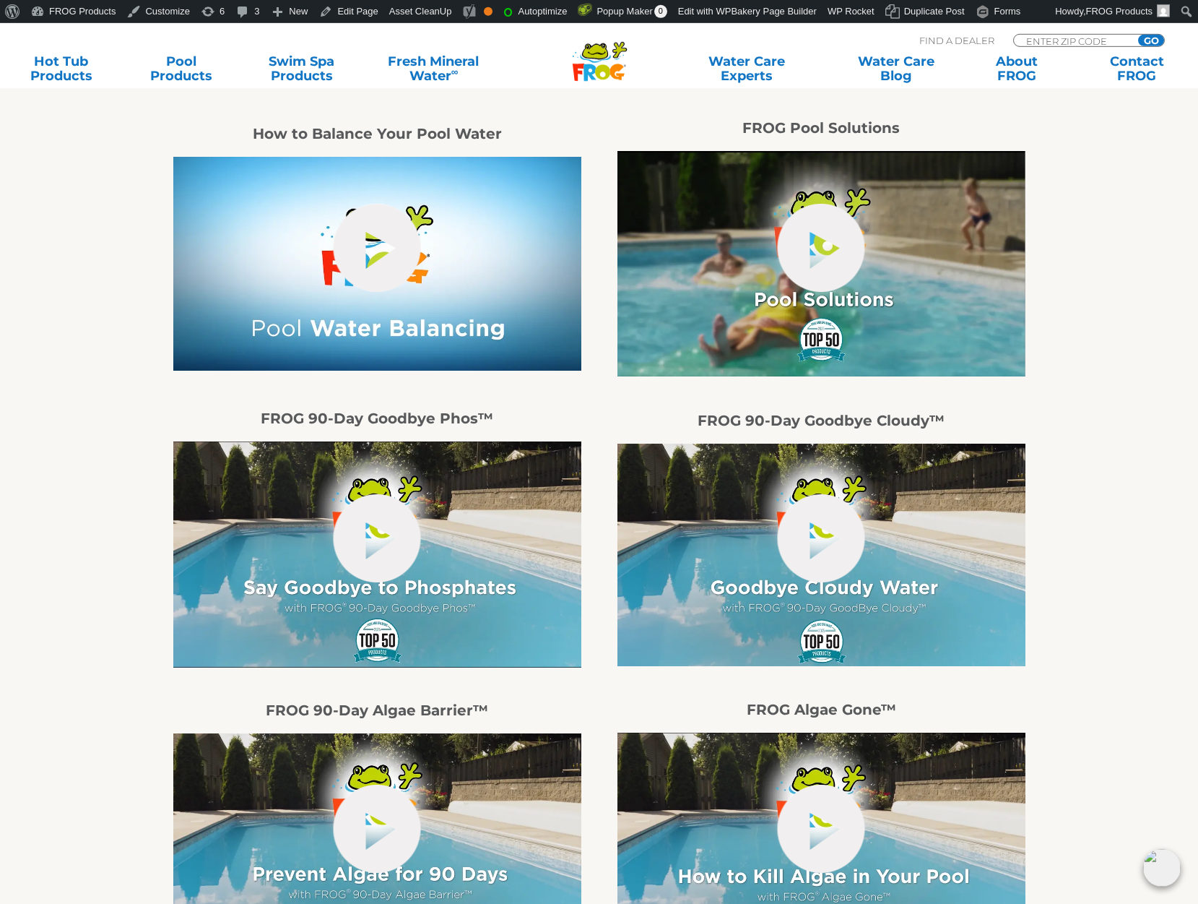
scroll to position [737, 0]
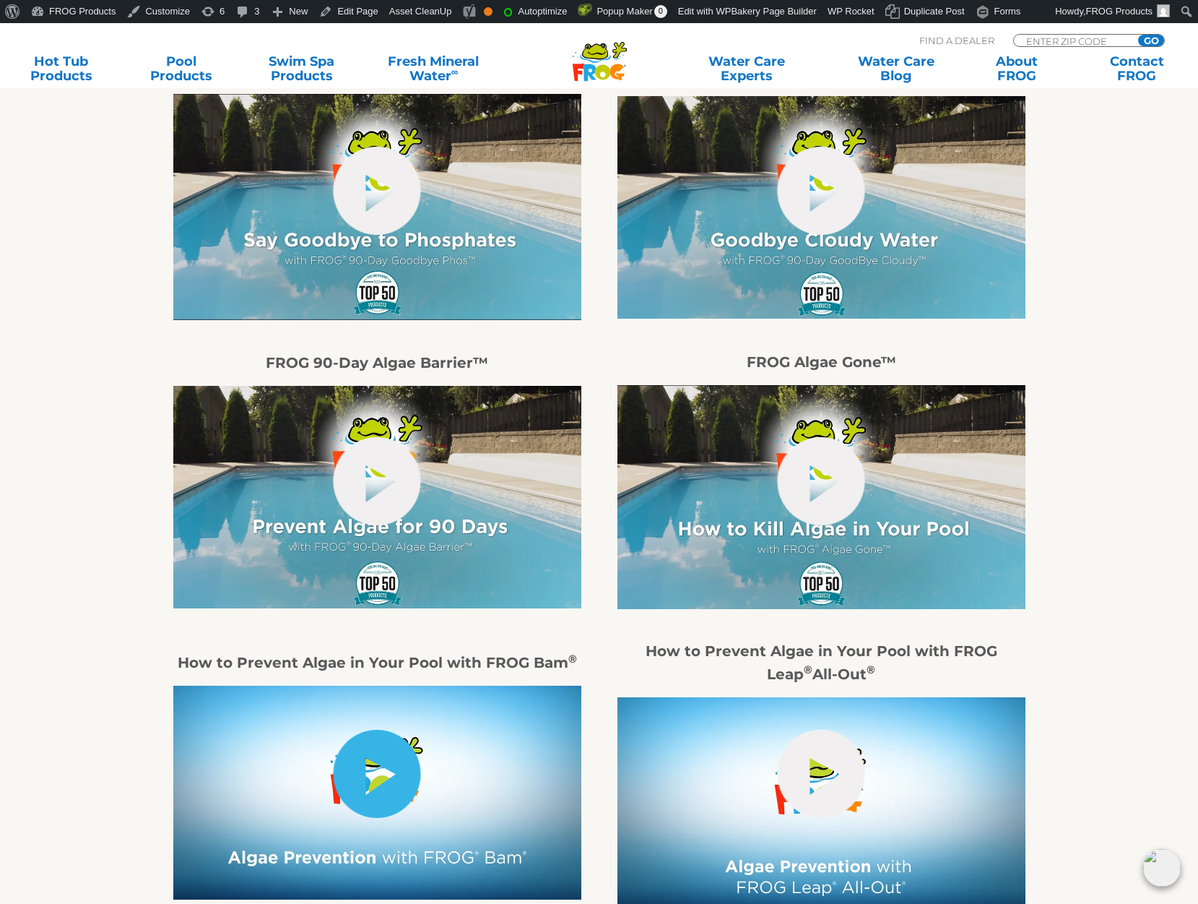
click at [384, 785] on link "hide-me" at bounding box center [377, 774] width 87 height 88
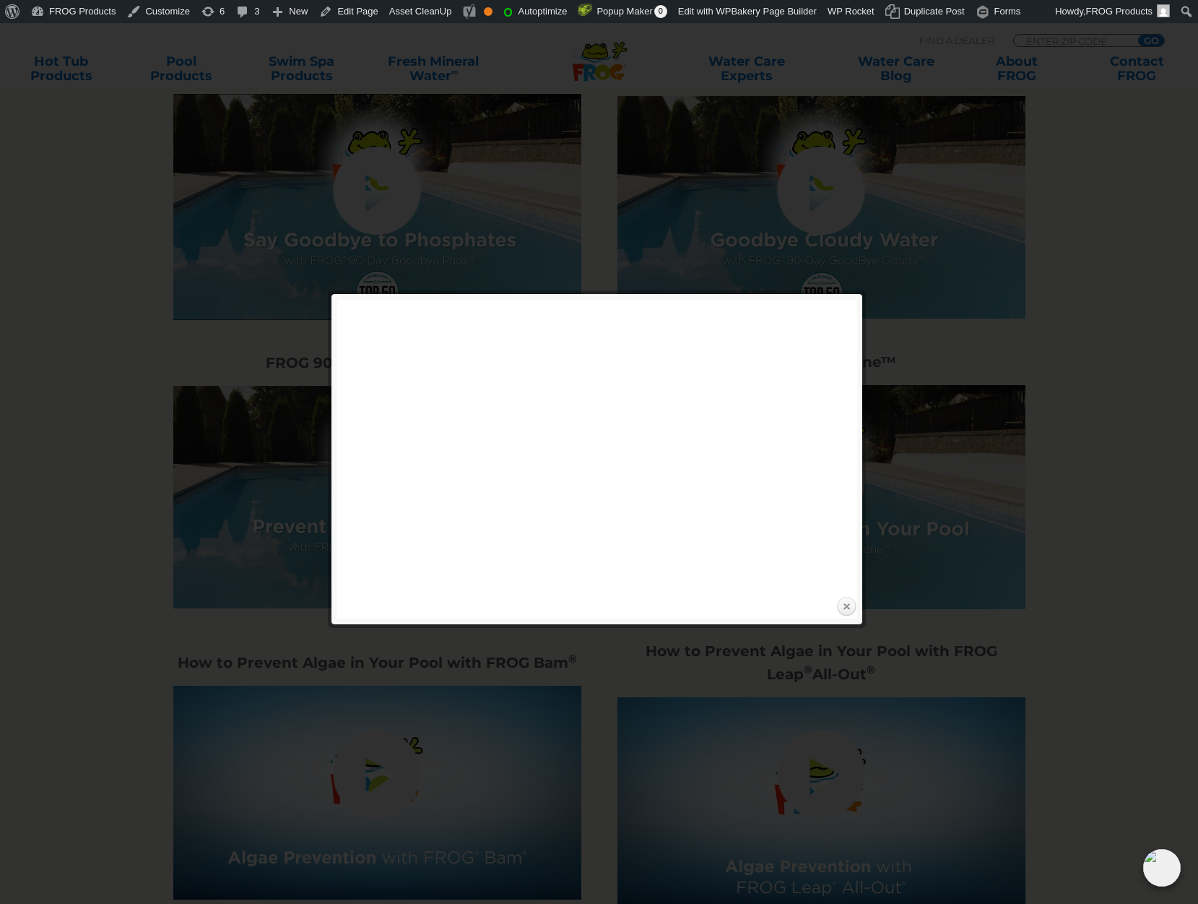
click at [851, 612] on link "Close" at bounding box center [847, 607] width 22 height 22
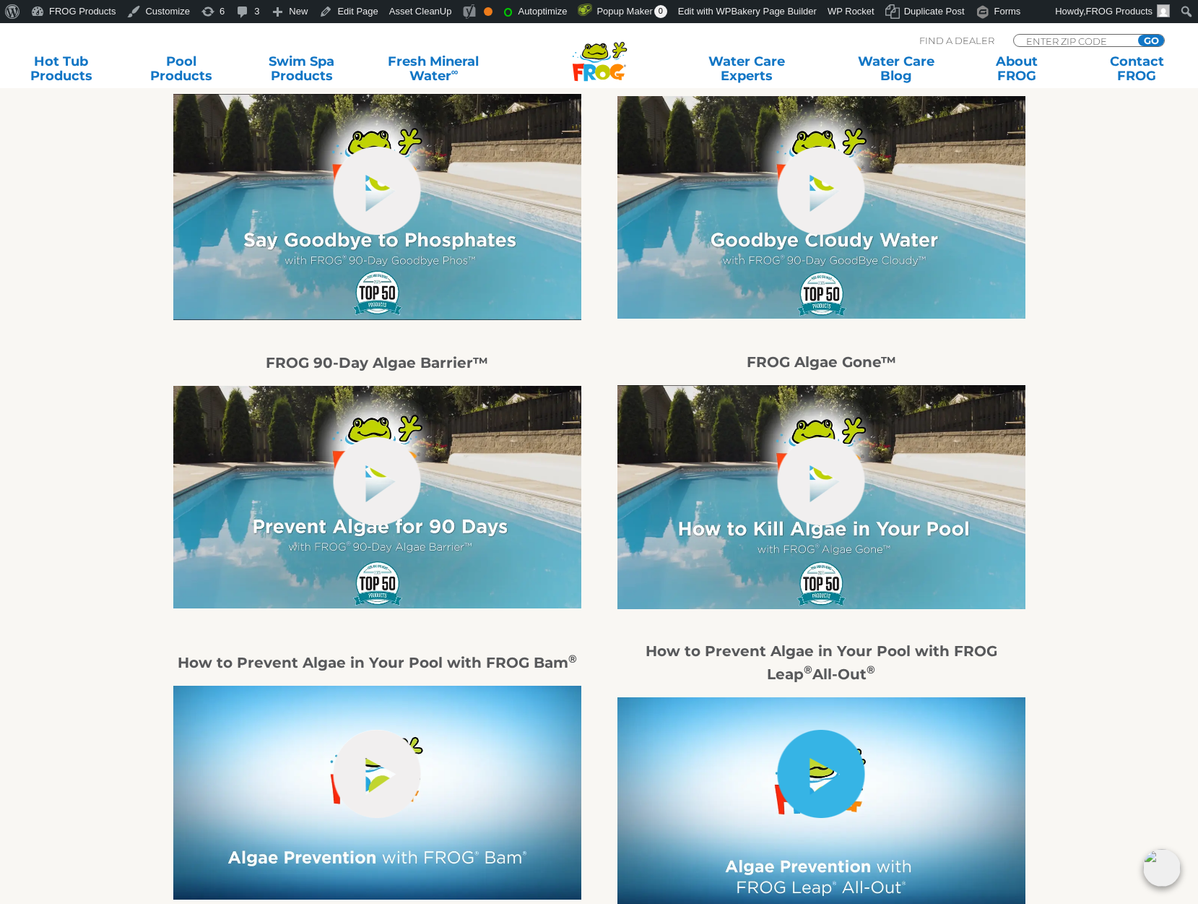
click at [826, 801] on link "hide-me" at bounding box center [821, 774] width 87 height 88
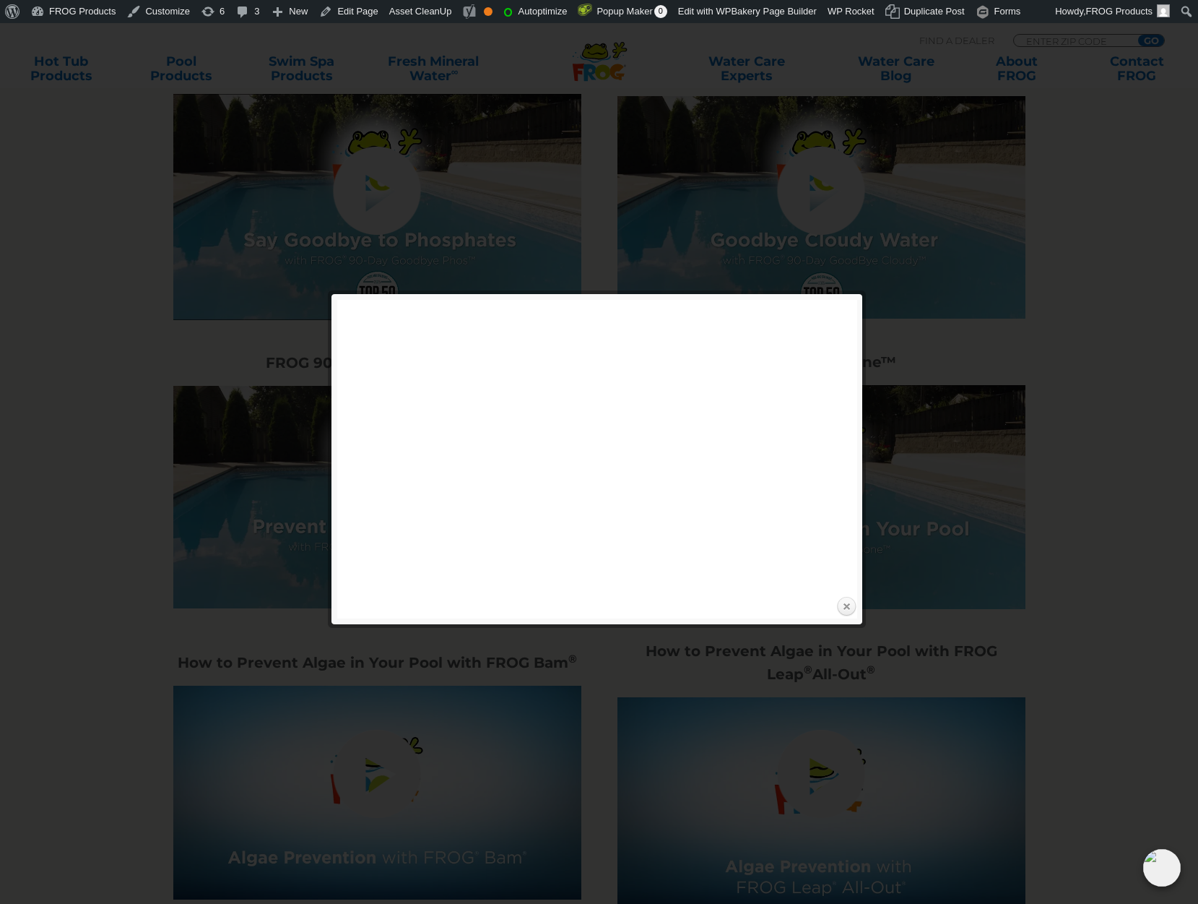
click at [852, 609] on link "Close" at bounding box center [847, 607] width 22 height 22
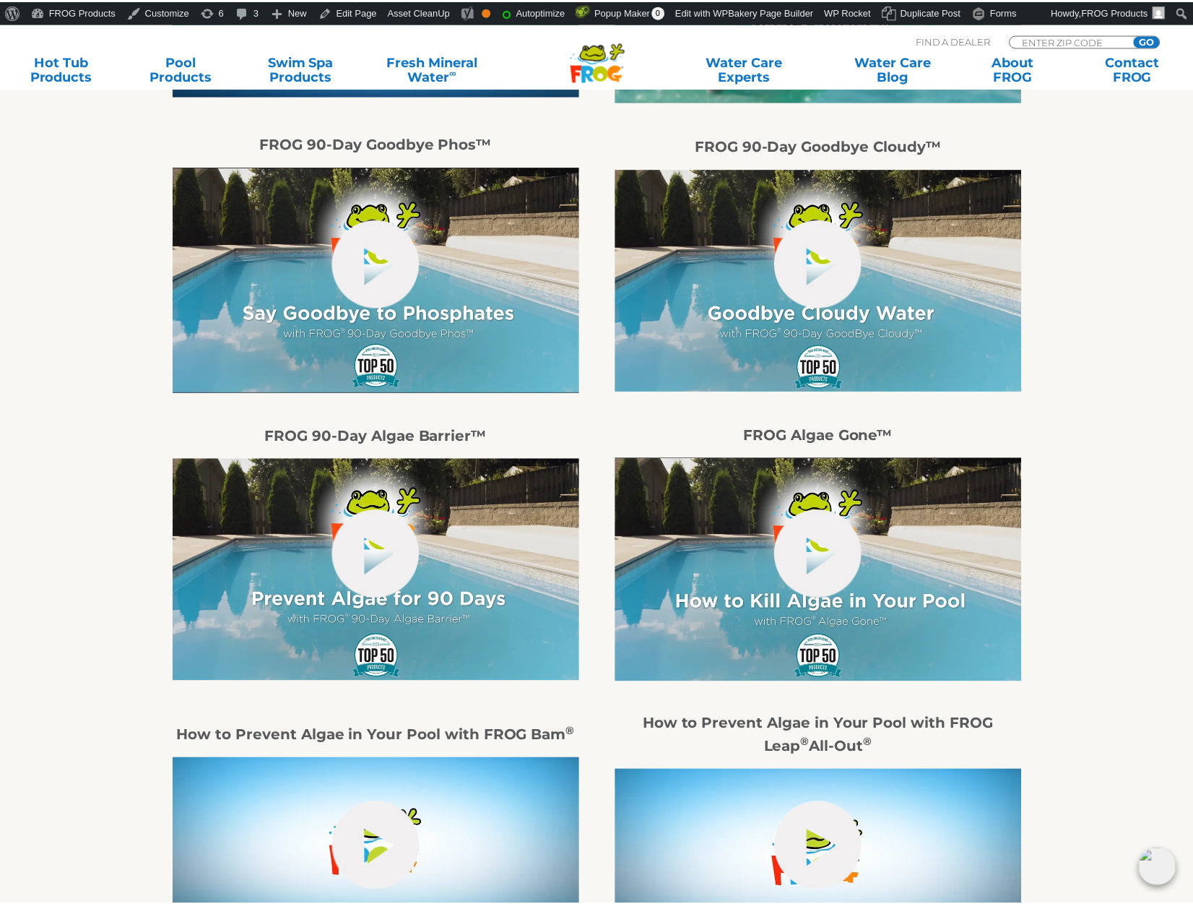
scroll to position [663, 0]
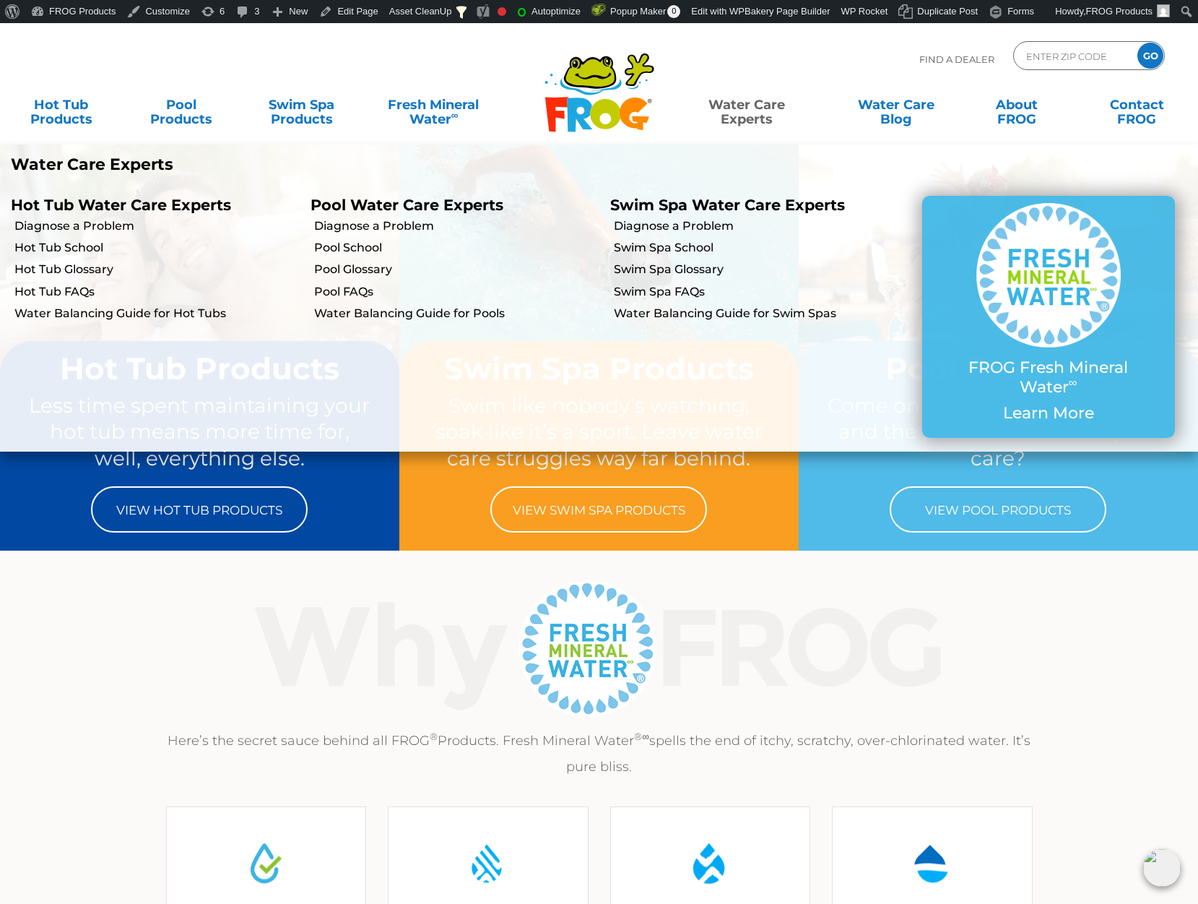
click at [739, 103] on link "Water Care Experts" at bounding box center [747, 104] width 152 height 29
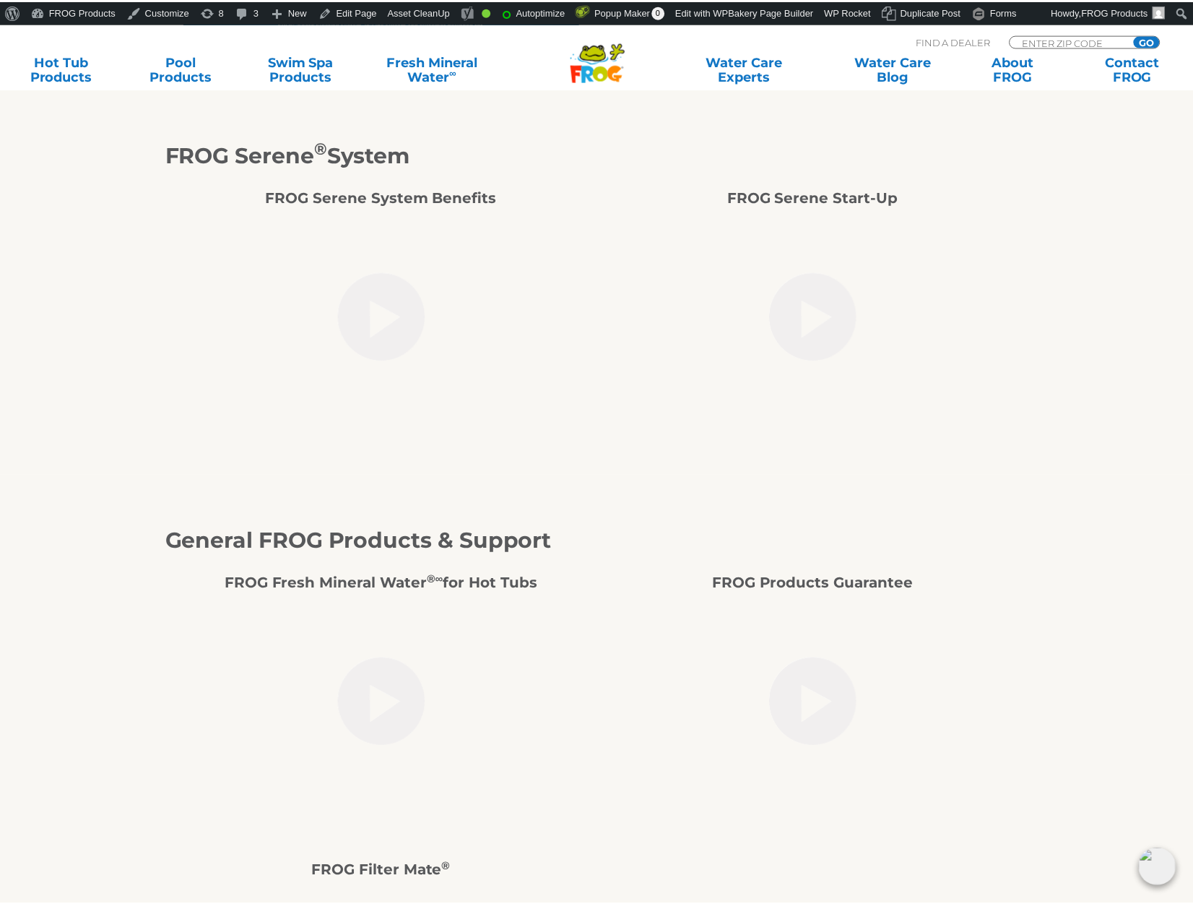
scroll to position [3316, 0]
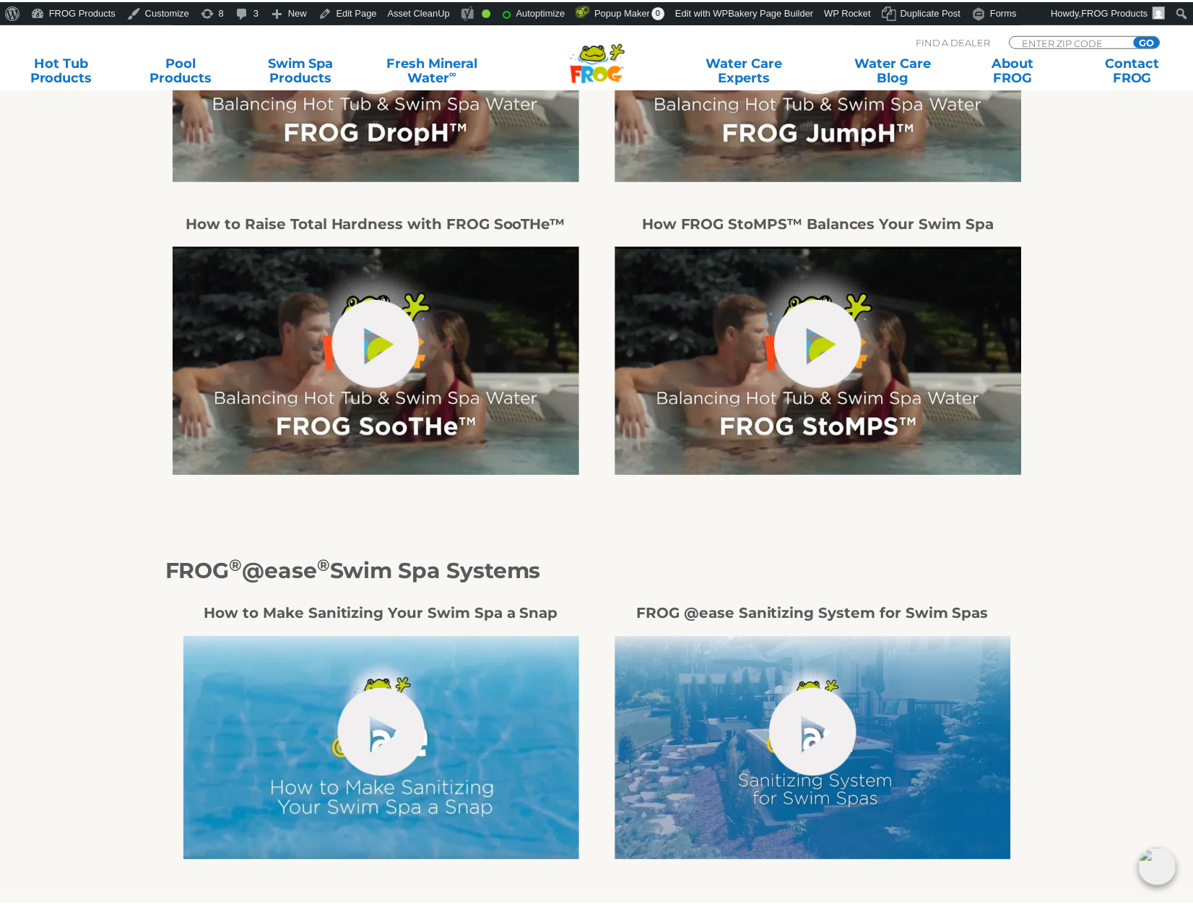
scroll to position [1179, 0]
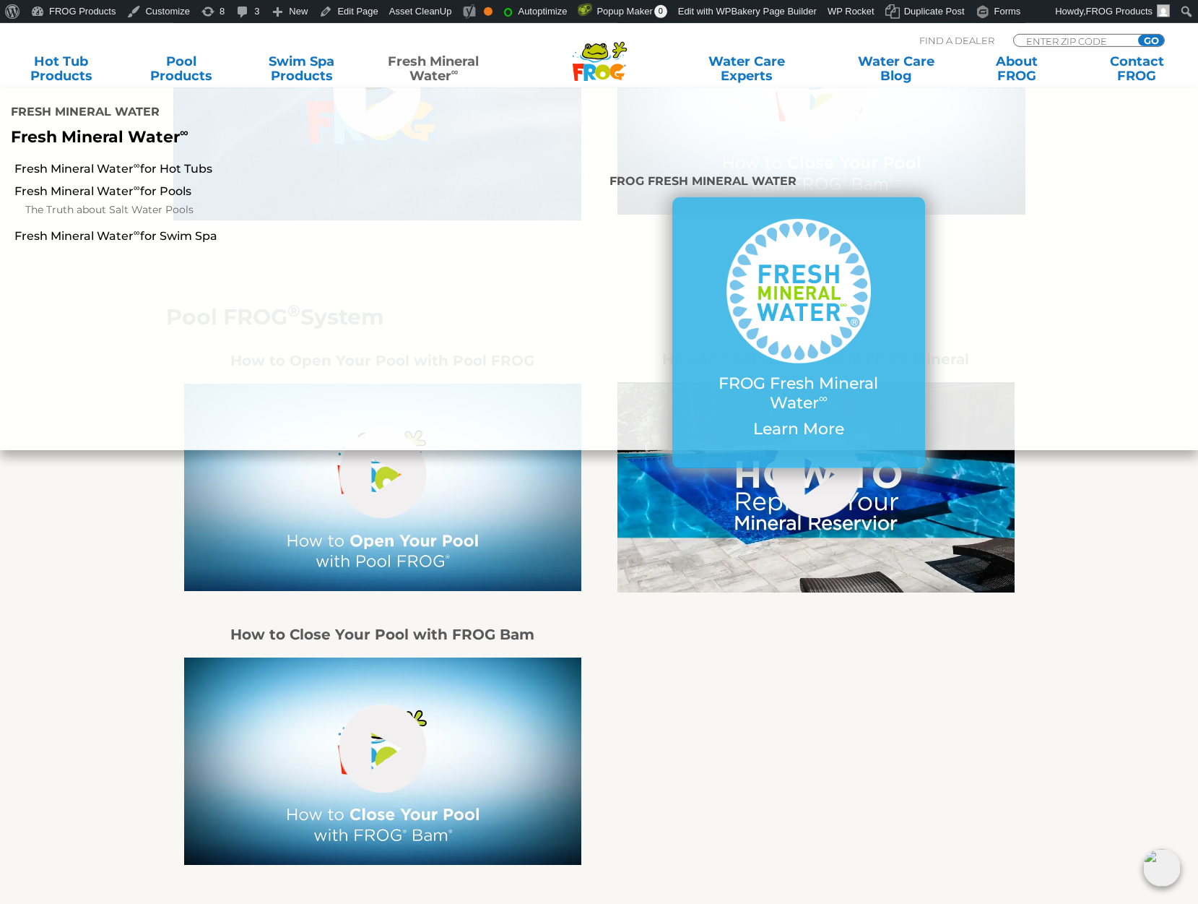
scroll to position [1695, 0]
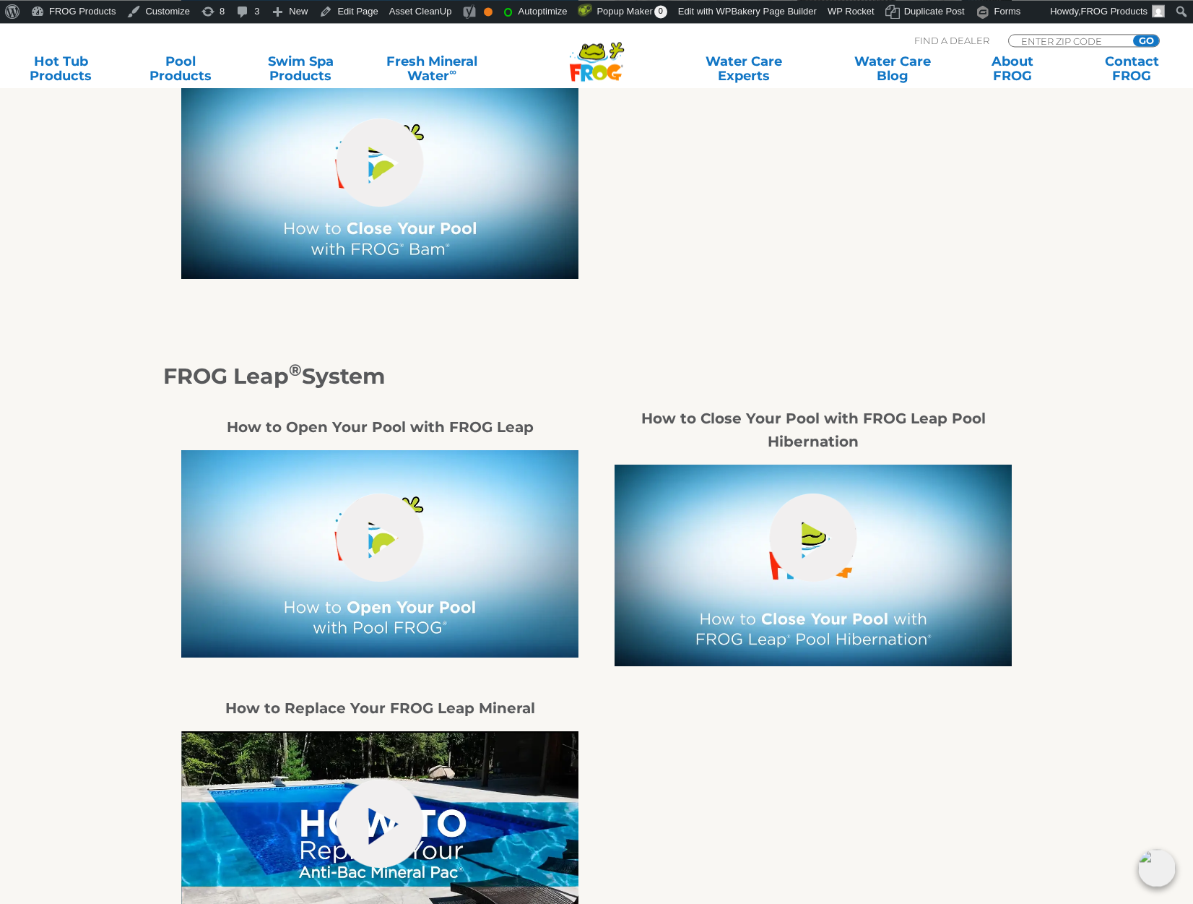
scroll to position [2358, 0]
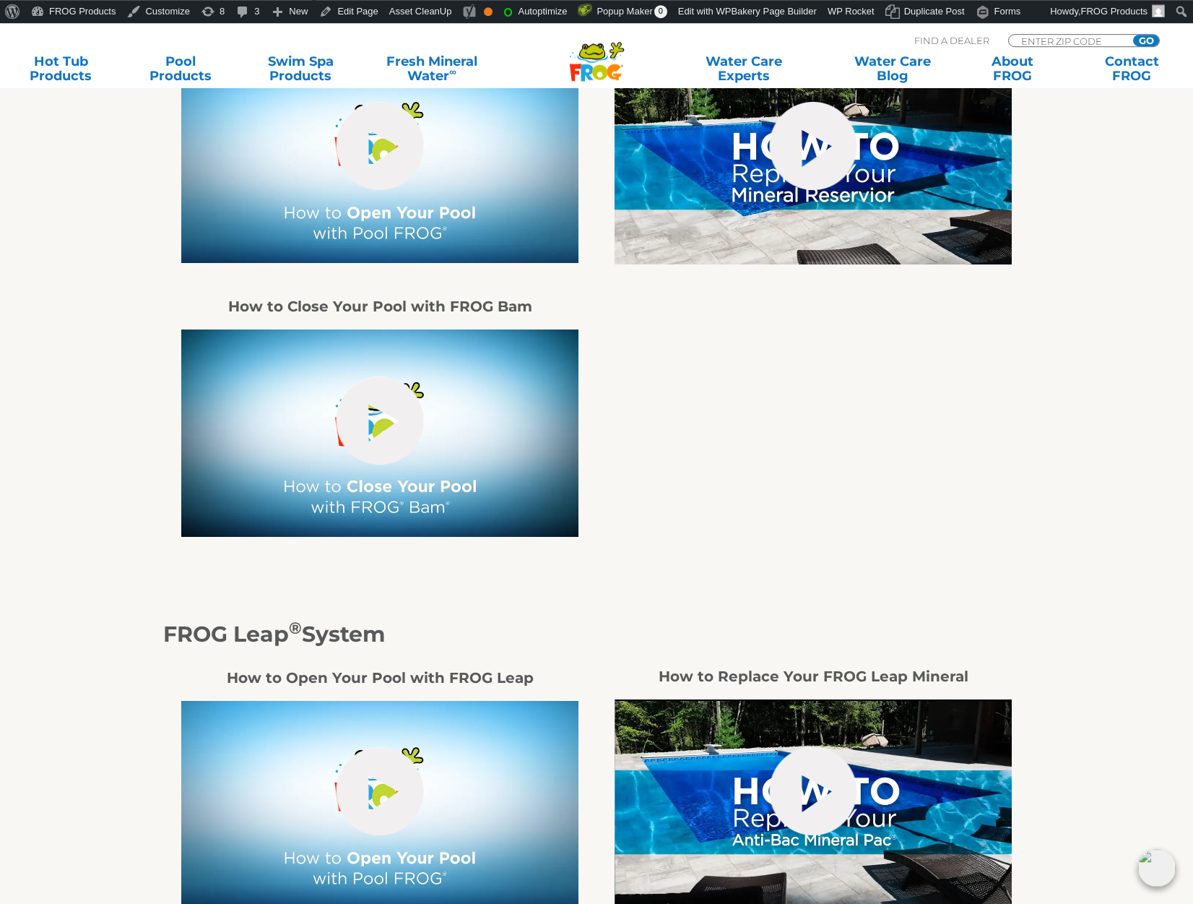
scroll to position [2063, 0]
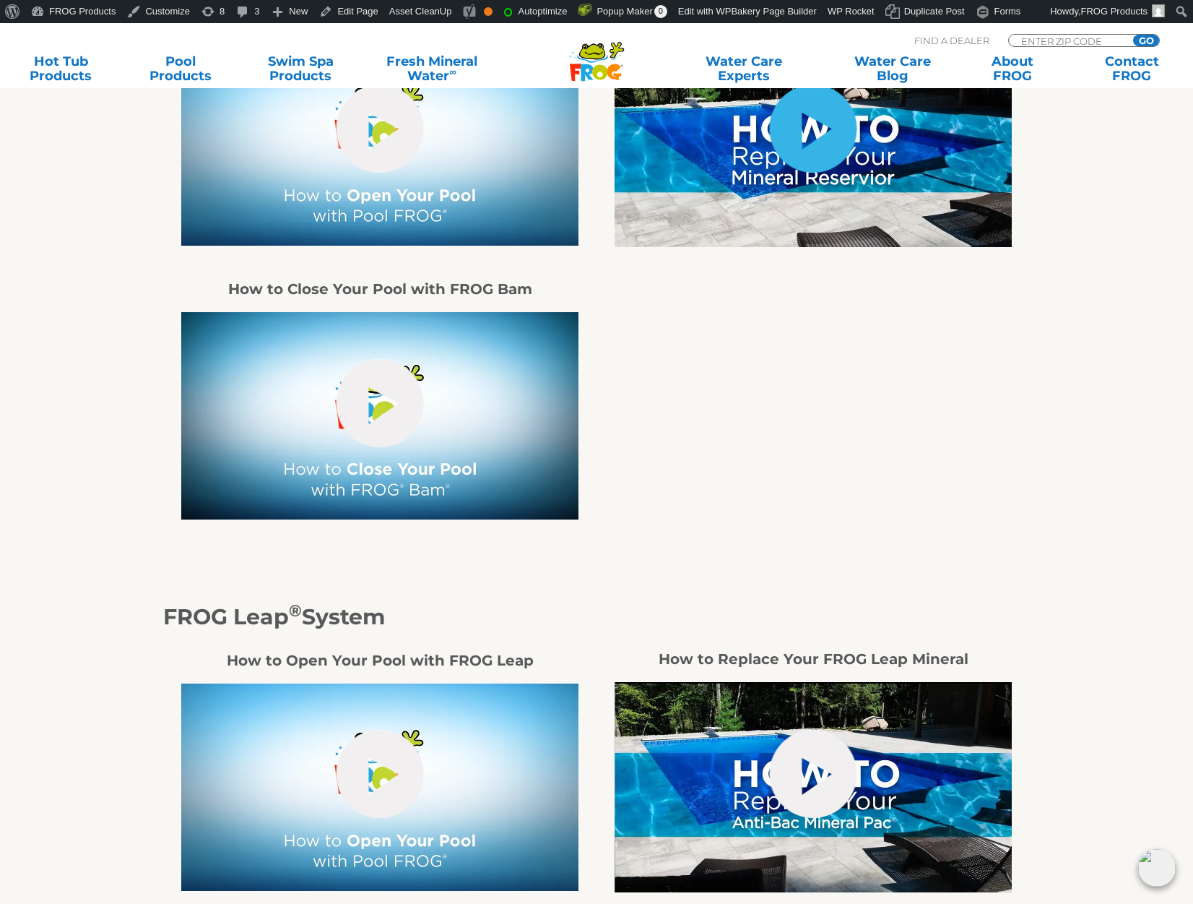
click at [807, 158] on link "hide-me" at bounding box center [813, 129] width 87 height 88
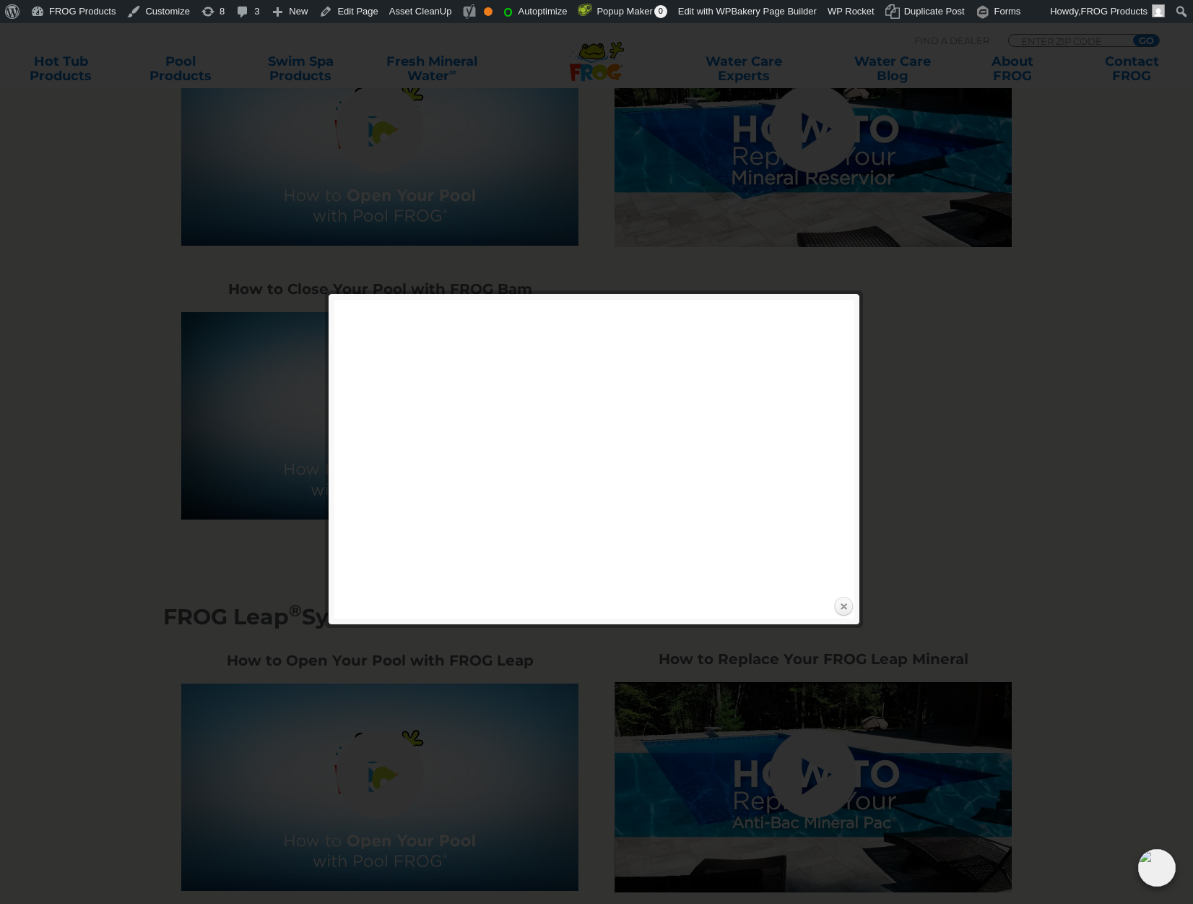
click at [844, 602] on link "Close" at bounding box center [844, 607] width 22 height 22
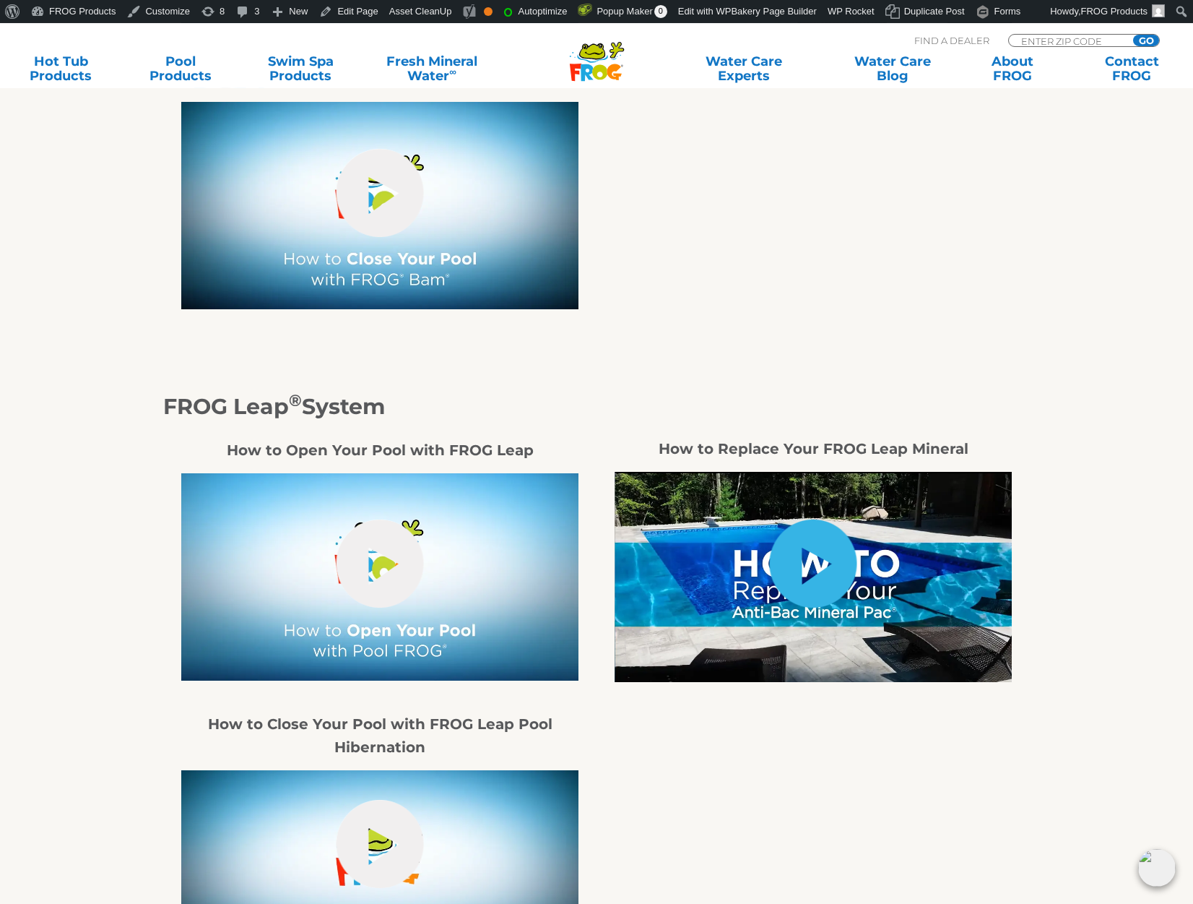
scroll to position [2284, 0]
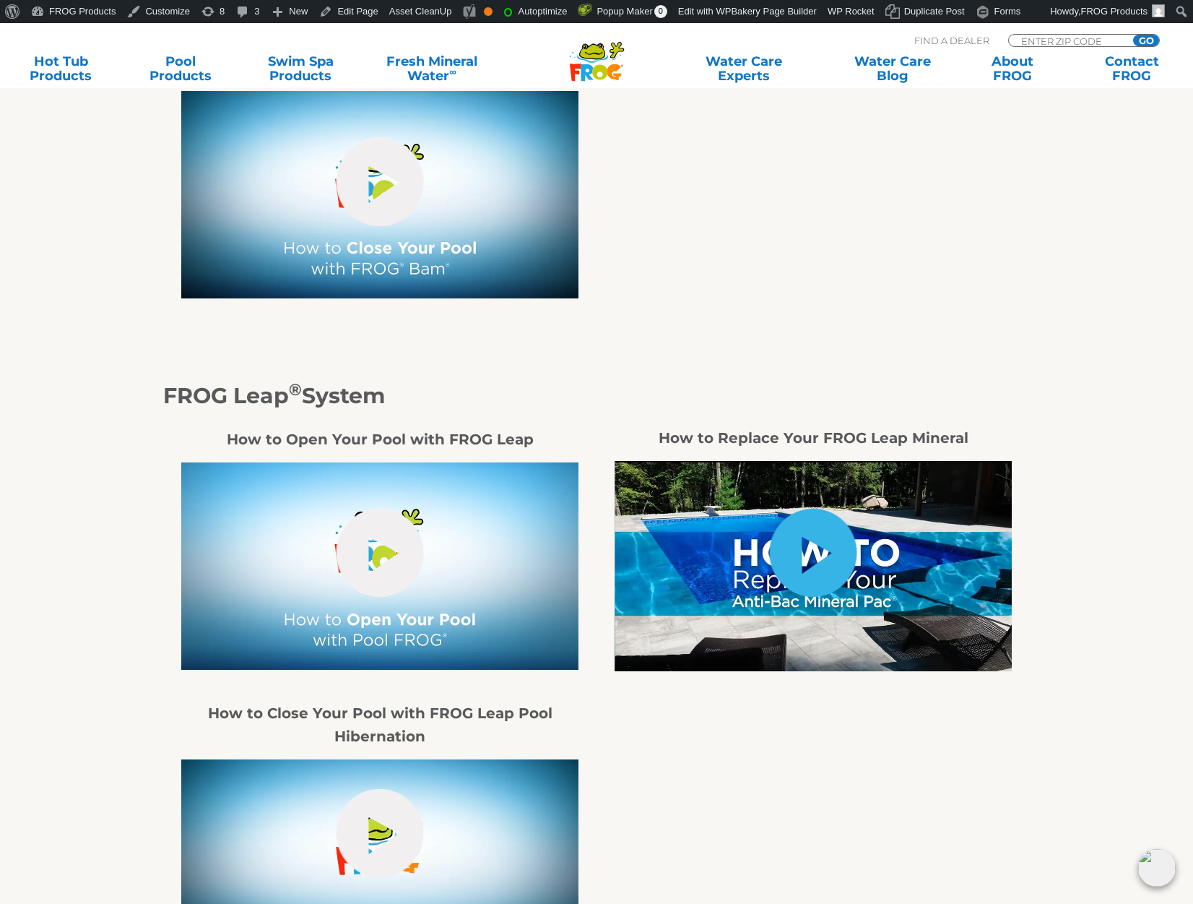
click at [855, 582] on link "hide-me" at bounding box center [813, 553] width 87 height 88
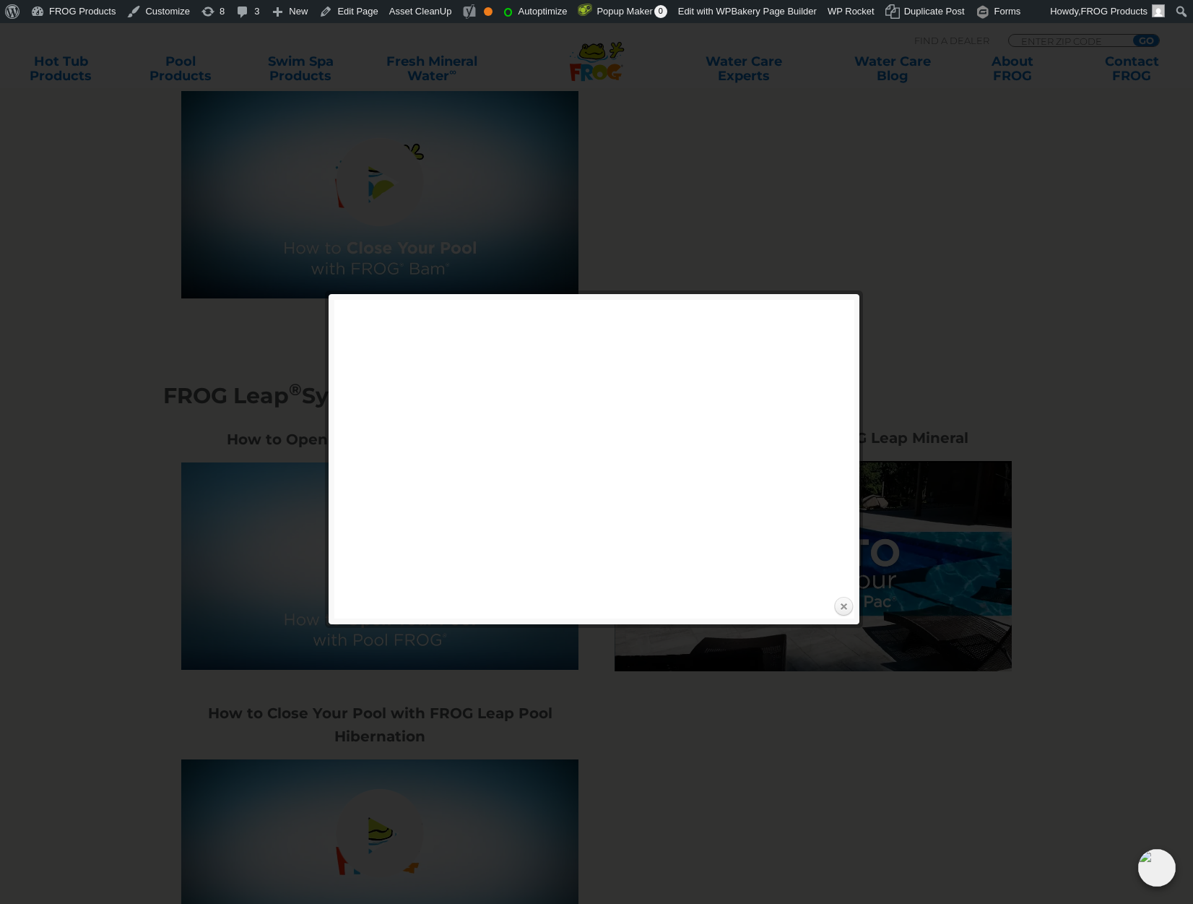
click at [845, 605] on link "Close" at bounding box center [844, 607] width 22 height 22
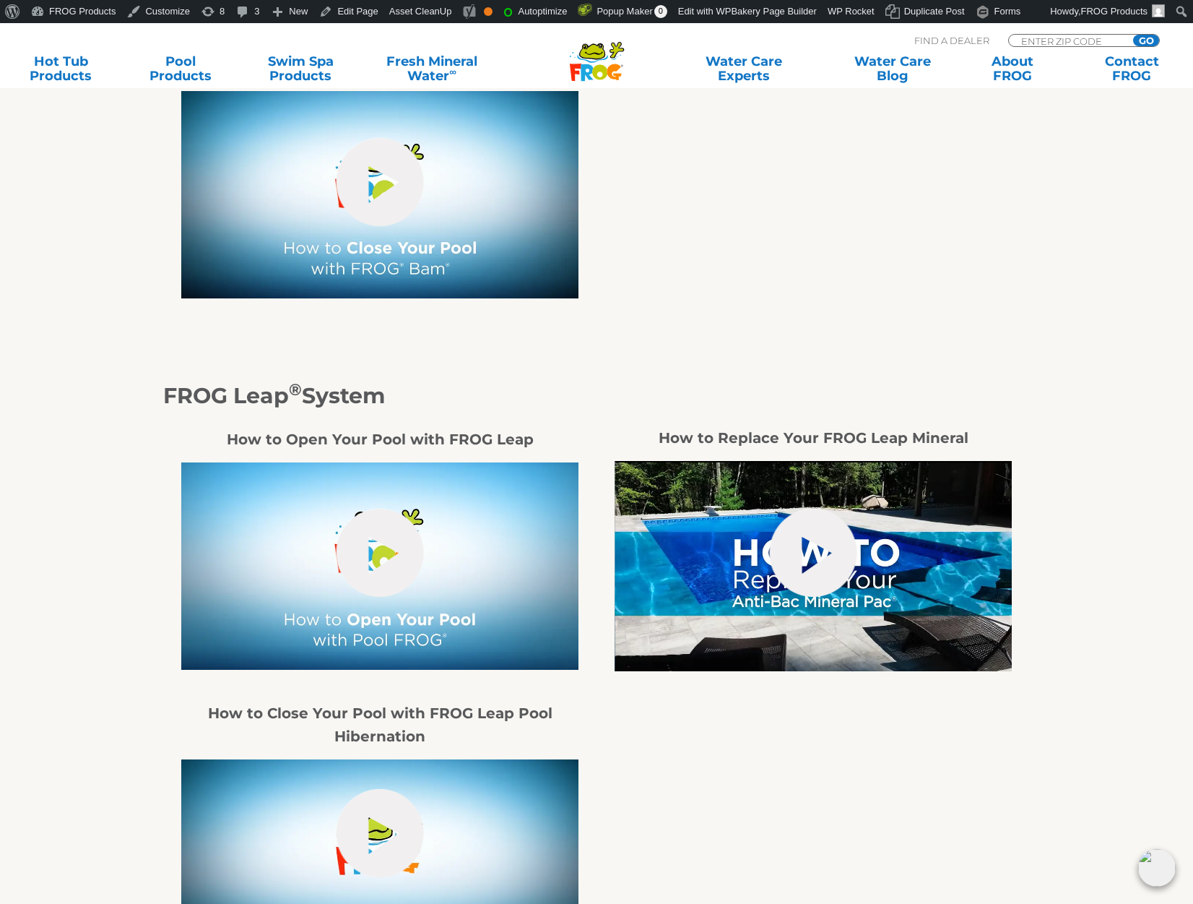
scroll to position [2653, 0]
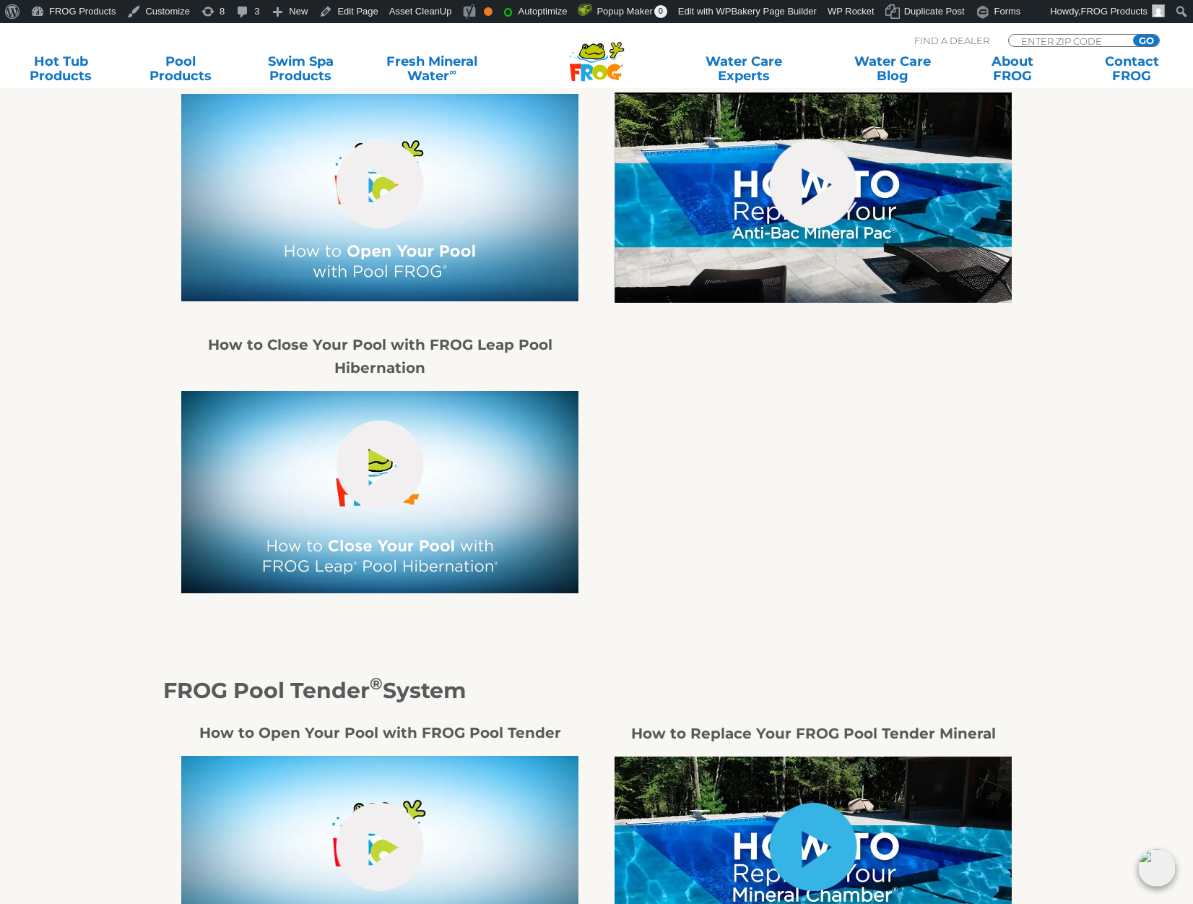
click at [842, 829] on link "hide-me" at bounding box center [813, 847] width 87 height 88
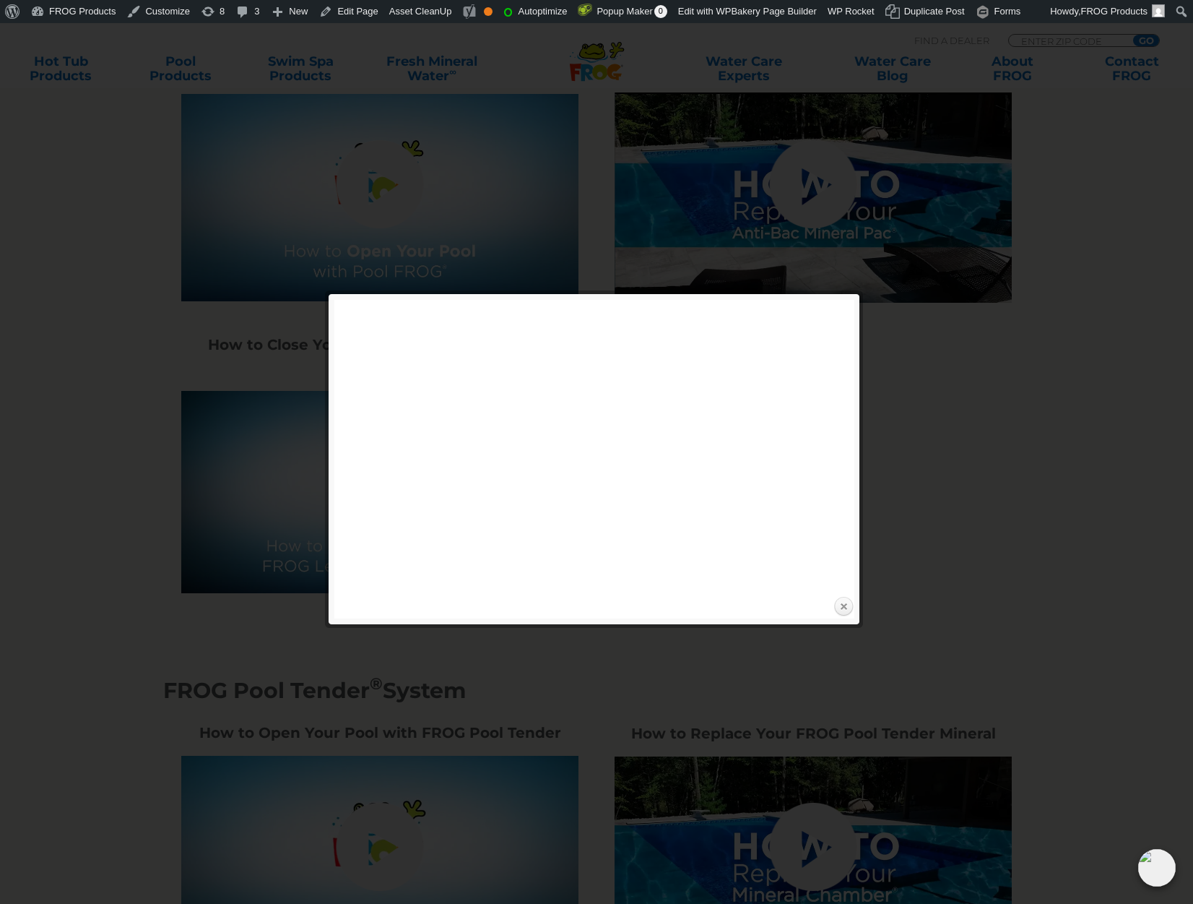
click at [842, 613] on link "Close" at bounding box center [844, 607] width 22 height 22
